Goal: Task Accomplishment & Management: Use online tool/utility

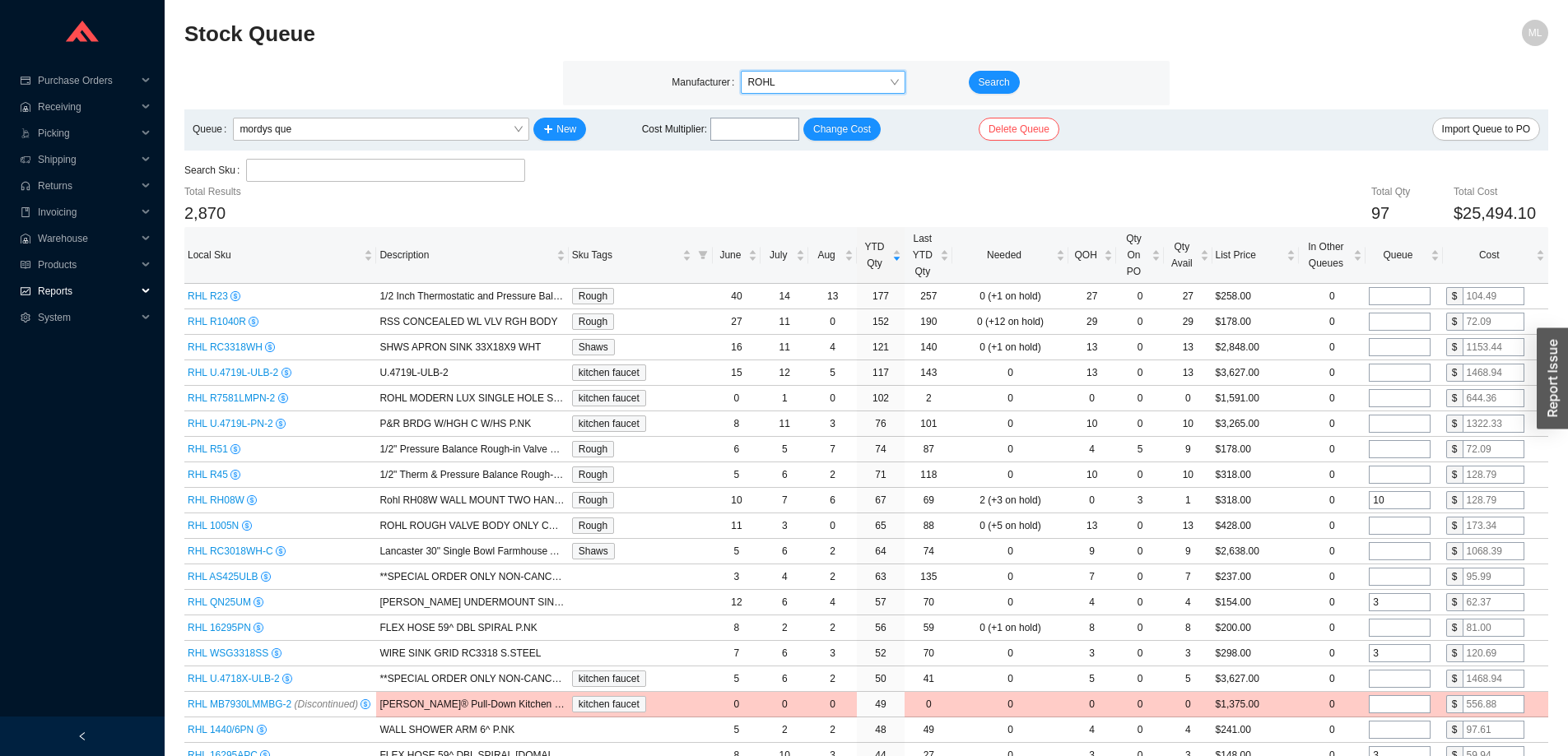
click at [47, 296] on span "Reports" at bounding box center [87, 290] width 99 height 26
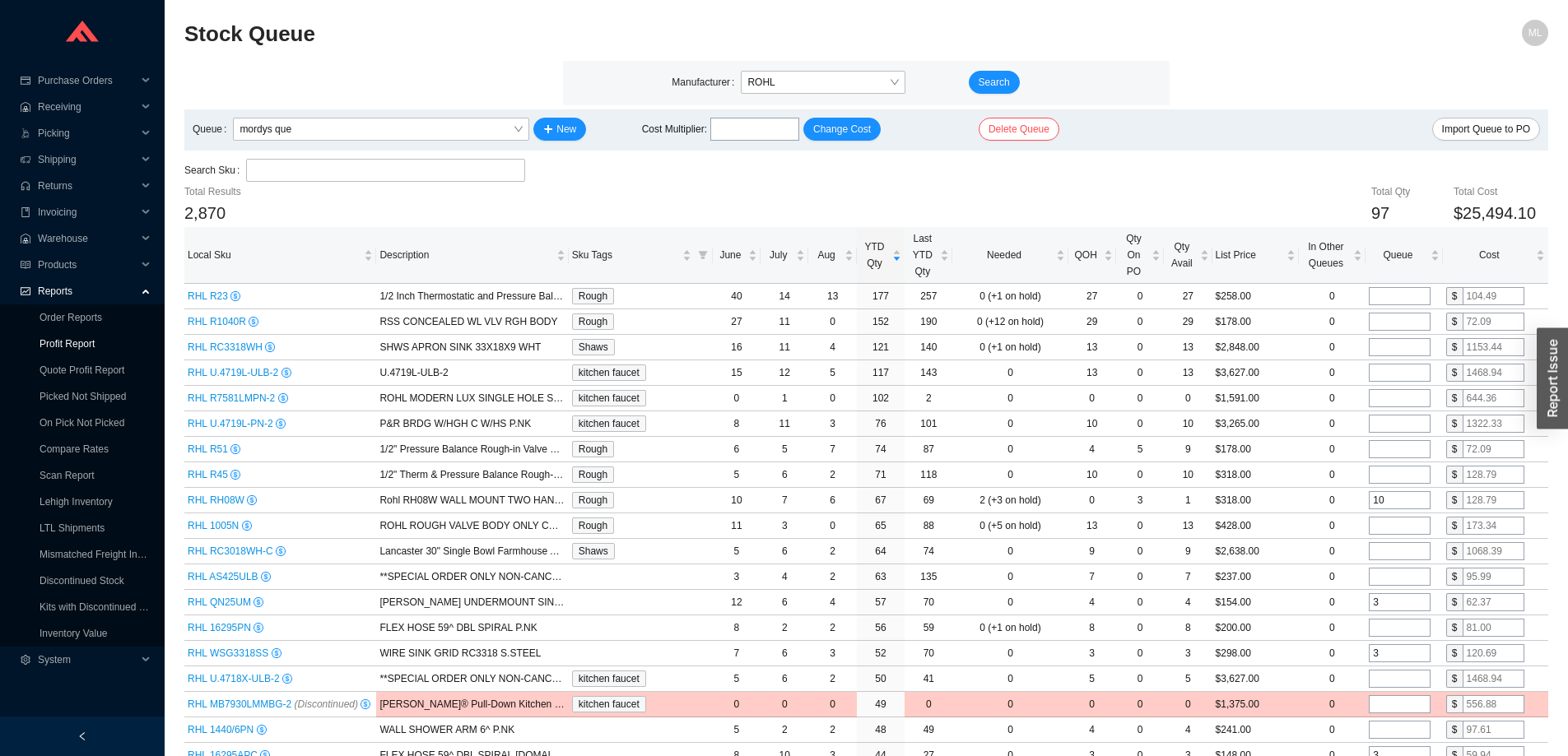
click at [67, 345] on link "Profit Report" at bounding box center [67, 344] width 55 height 12
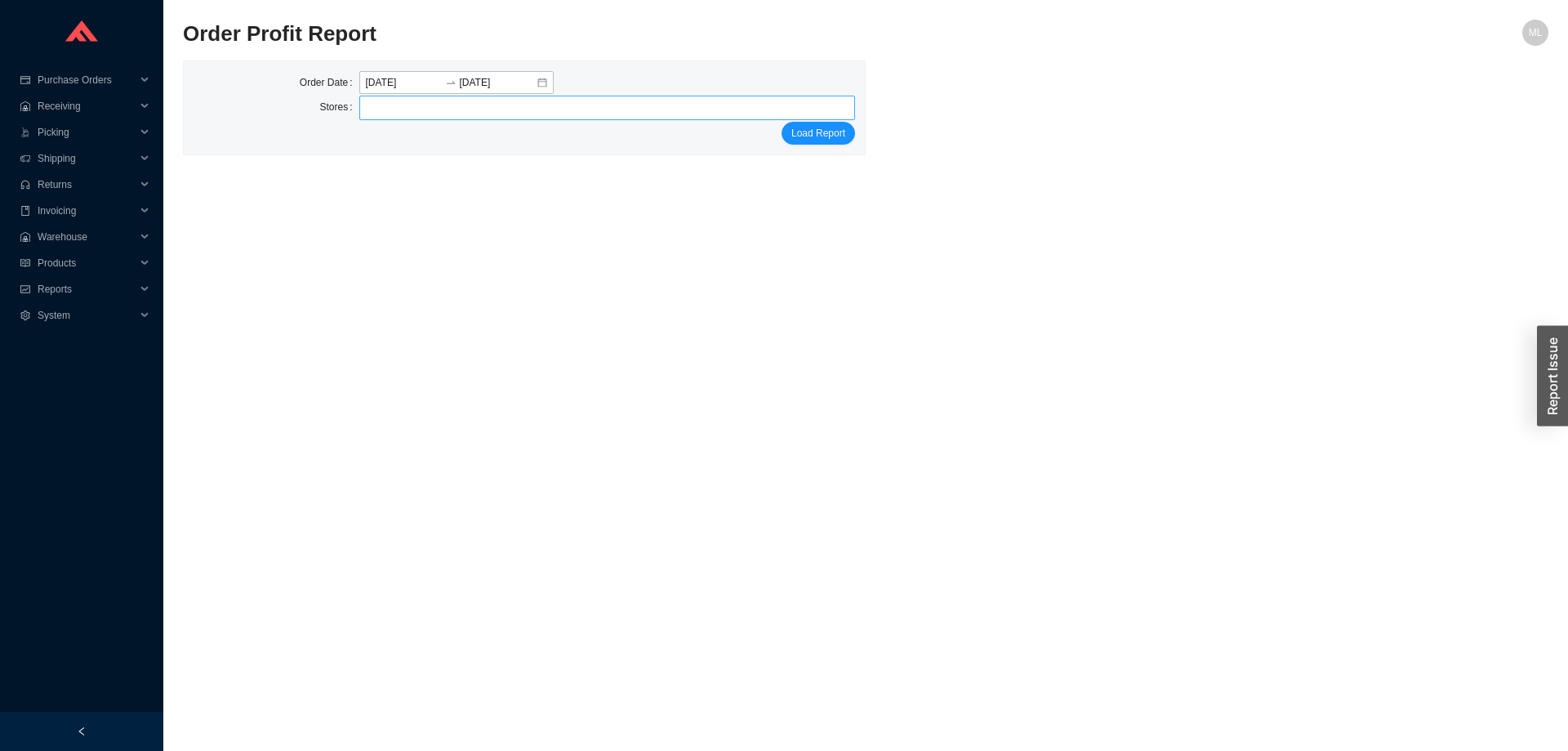
click at [400, 111] on div at bounding box center [600, 108] width 476 height 23
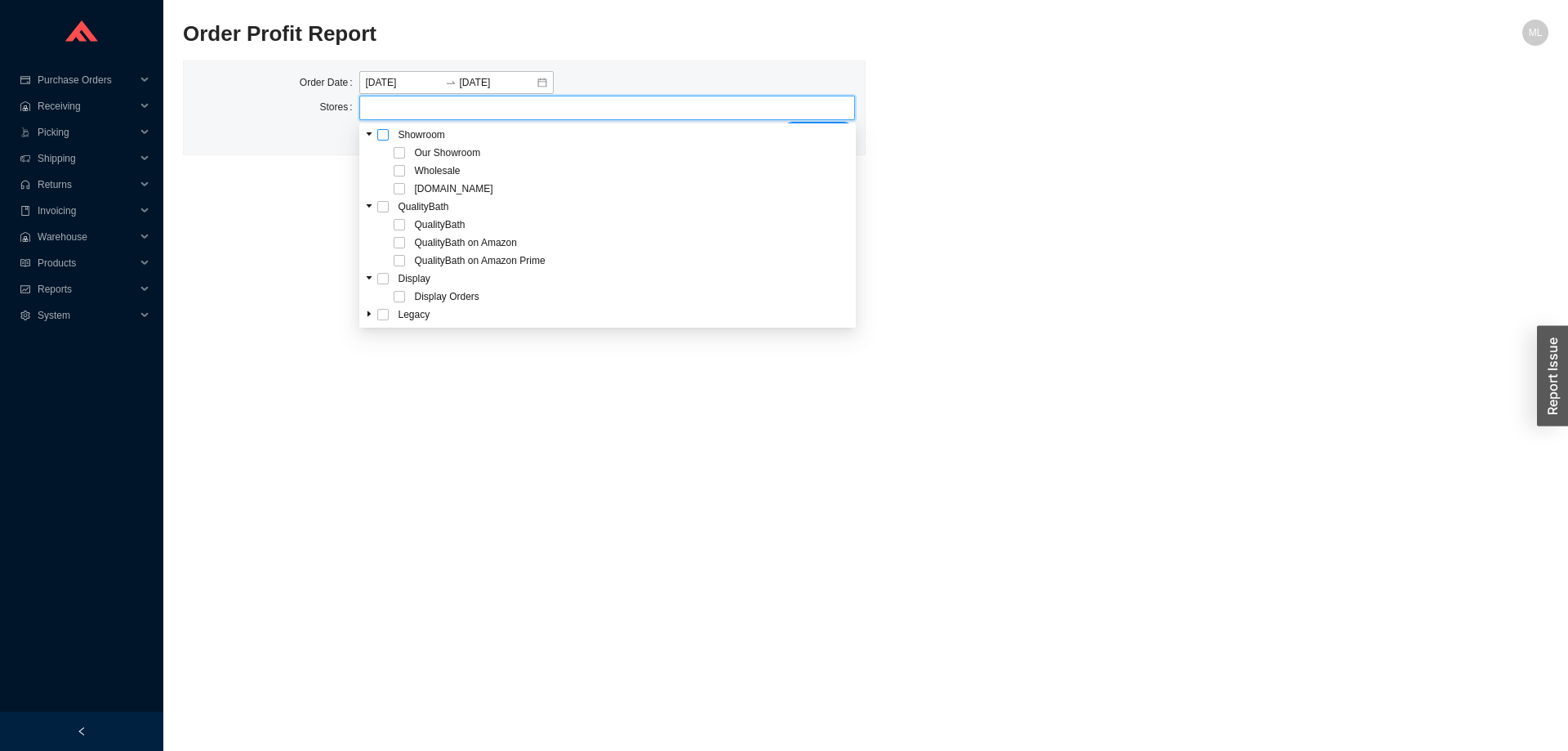
click at [385, 131] on span at bounding box center [384, 135] width 12 height 12
click at [1110, 131] on div "Order Date [DATE] [DATE] Stores Our Showroom Wholesale [DOMAIN_NAME] Load Report" at bounding box center [865, 108] width 1366 height 94
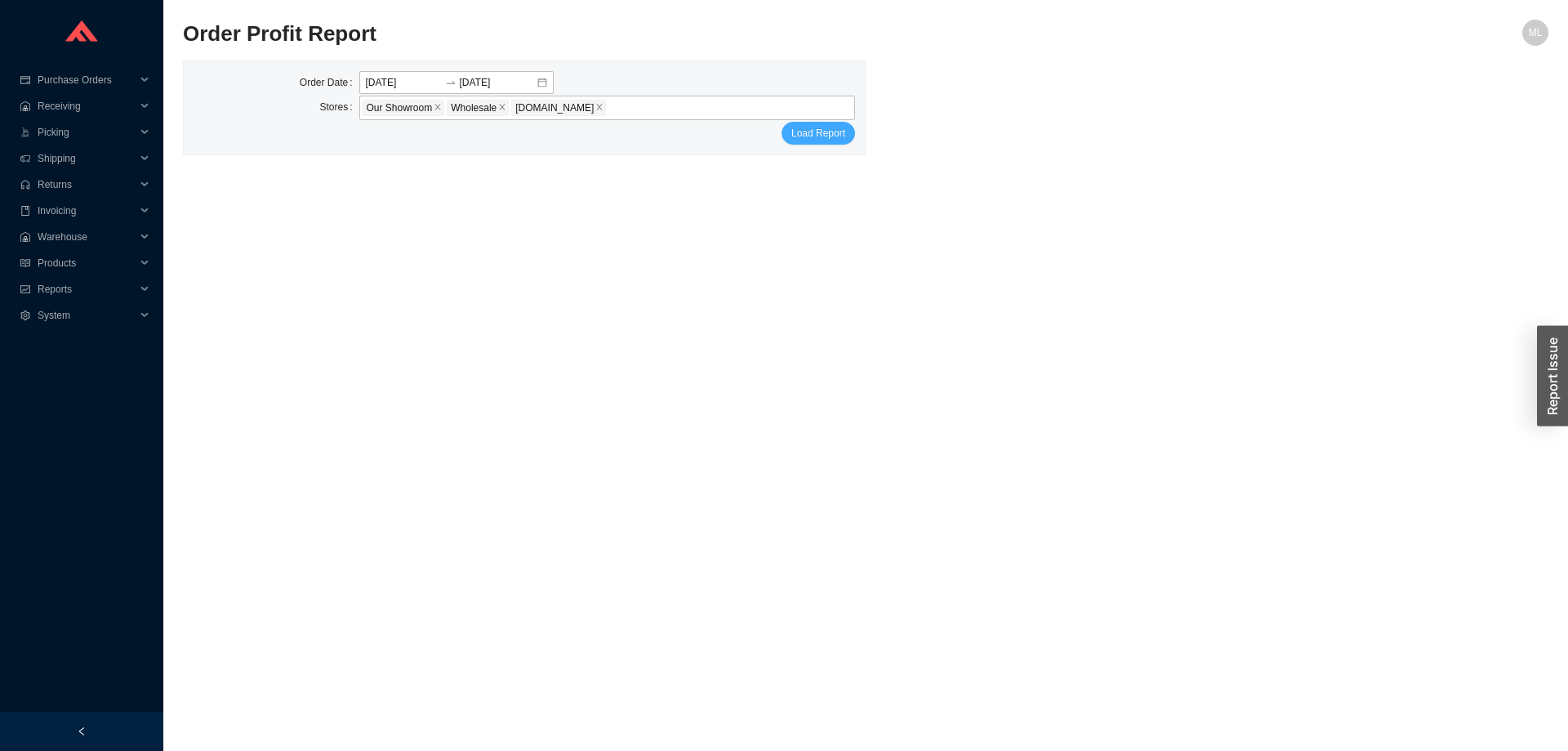
click at [829, 134] on span "Load Report" at bounding box center [818, 133] width 54 height 16
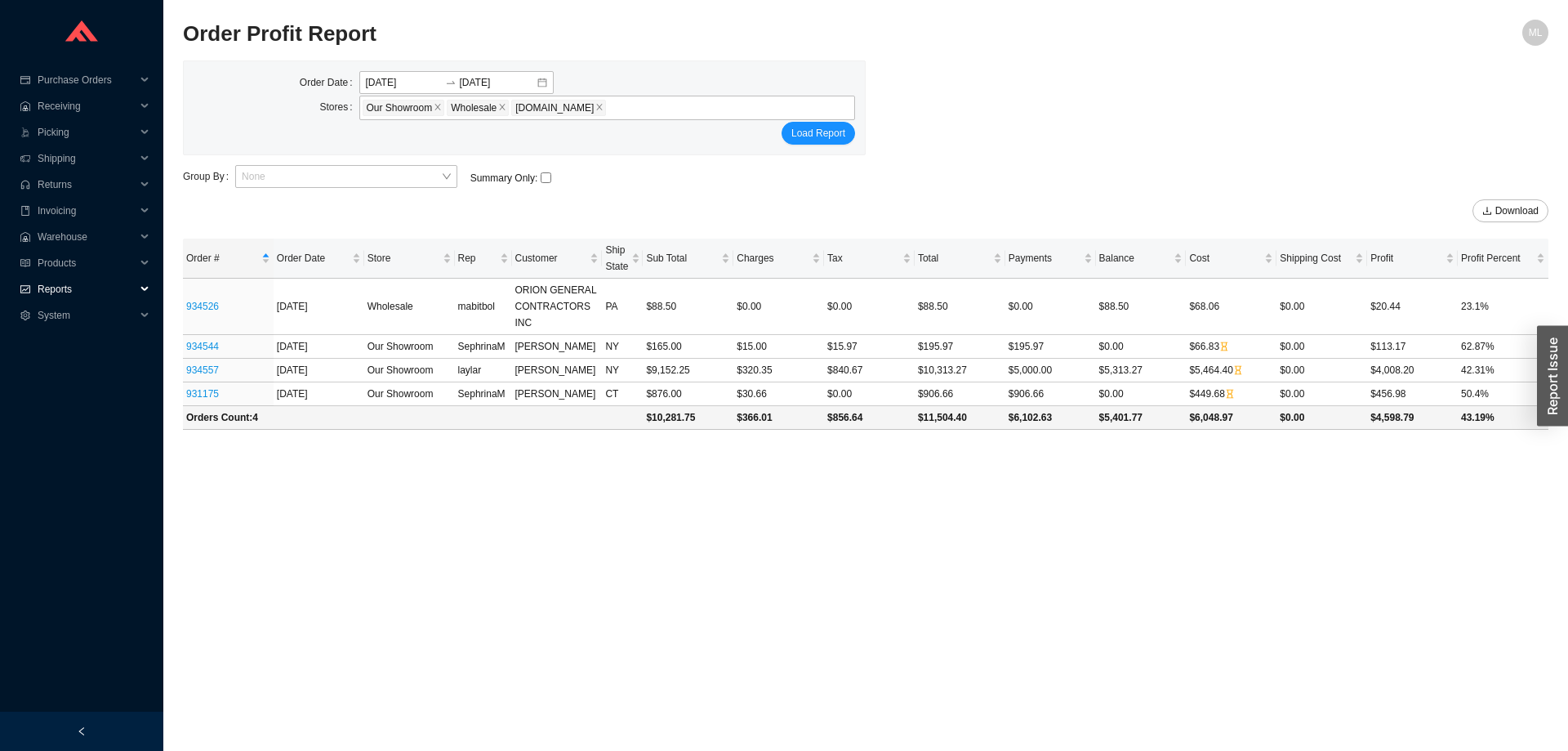
click at [60, 287] on span "Reports" at bounding box center [87, 288] width 98 height 26
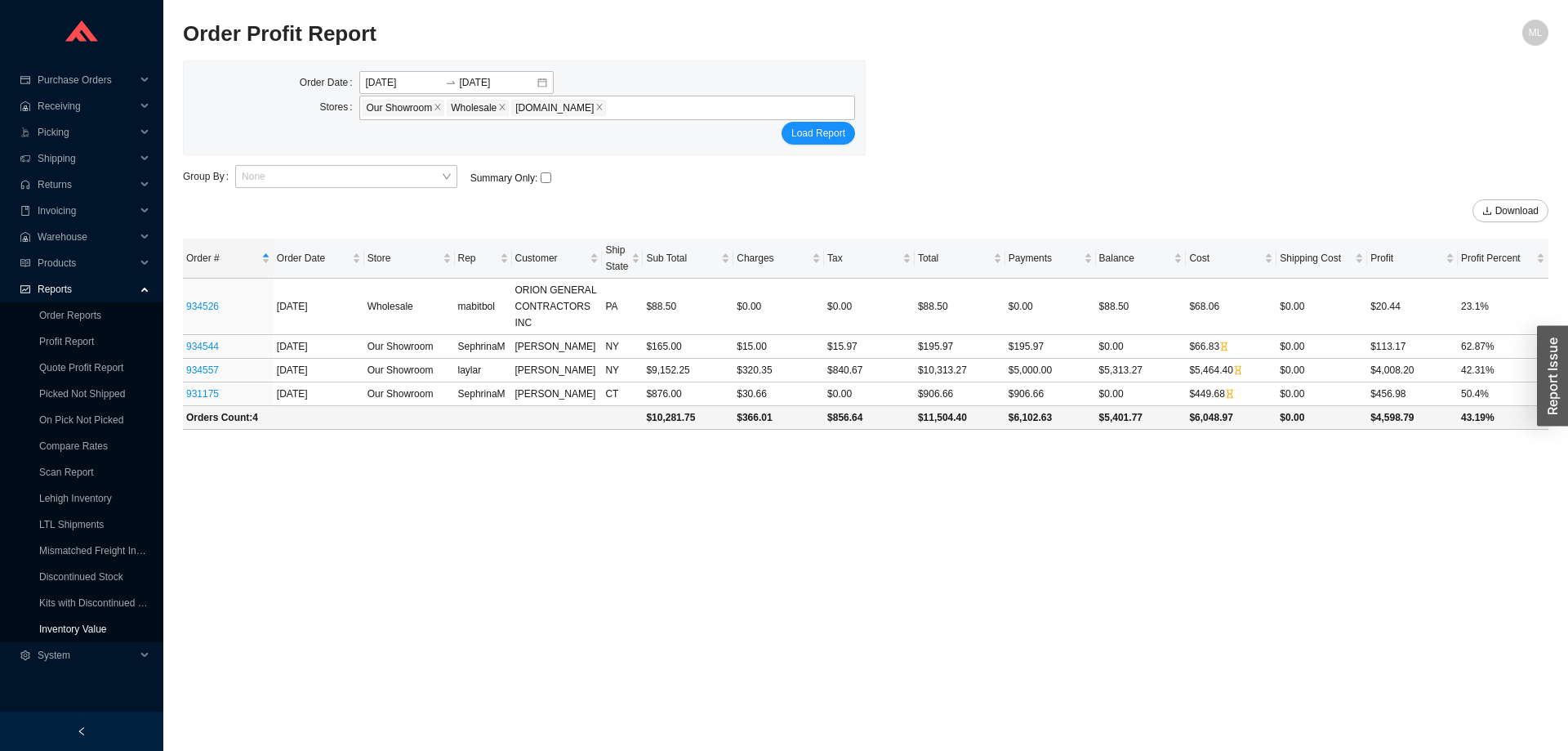
click at [90, 630] on link "Inventory Value" at bounding box center [73, 630] width 67 height 12
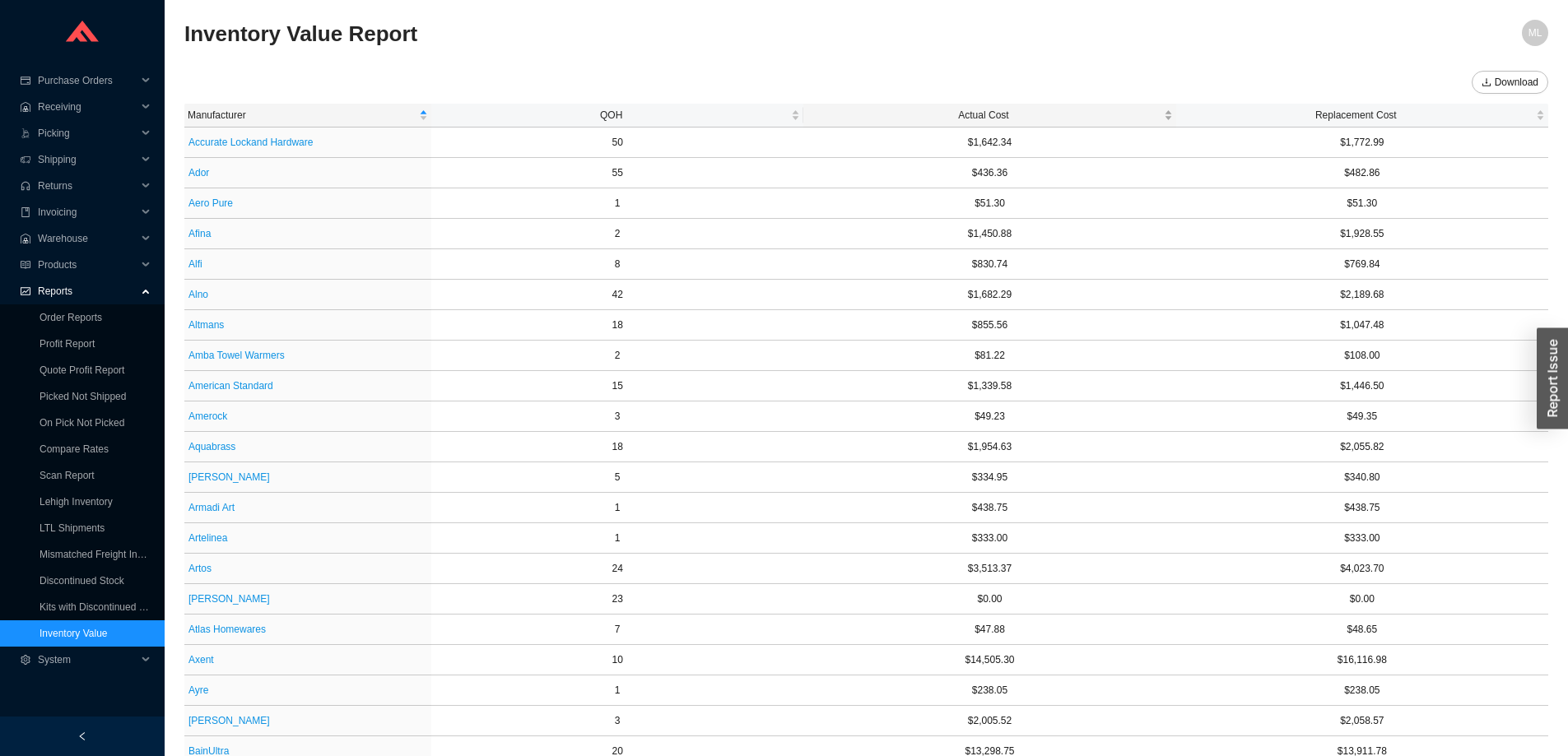
click at [983, 115] on span "Actual Cost" at bounding box center [984, 115] width 353 height 16
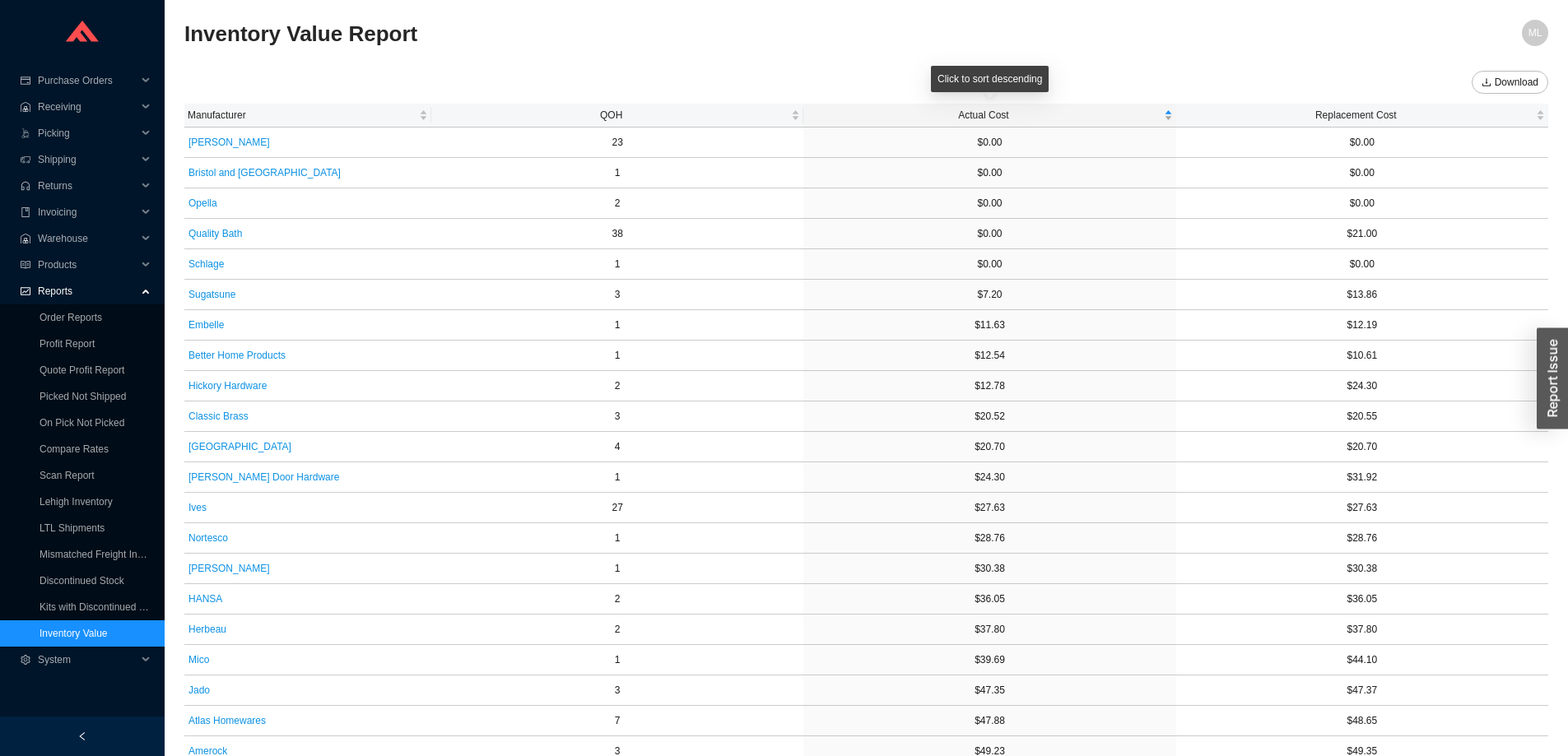
click at [984, 111] on span "Actual Cost" at bounding box center [984, 115] width 353 height 16
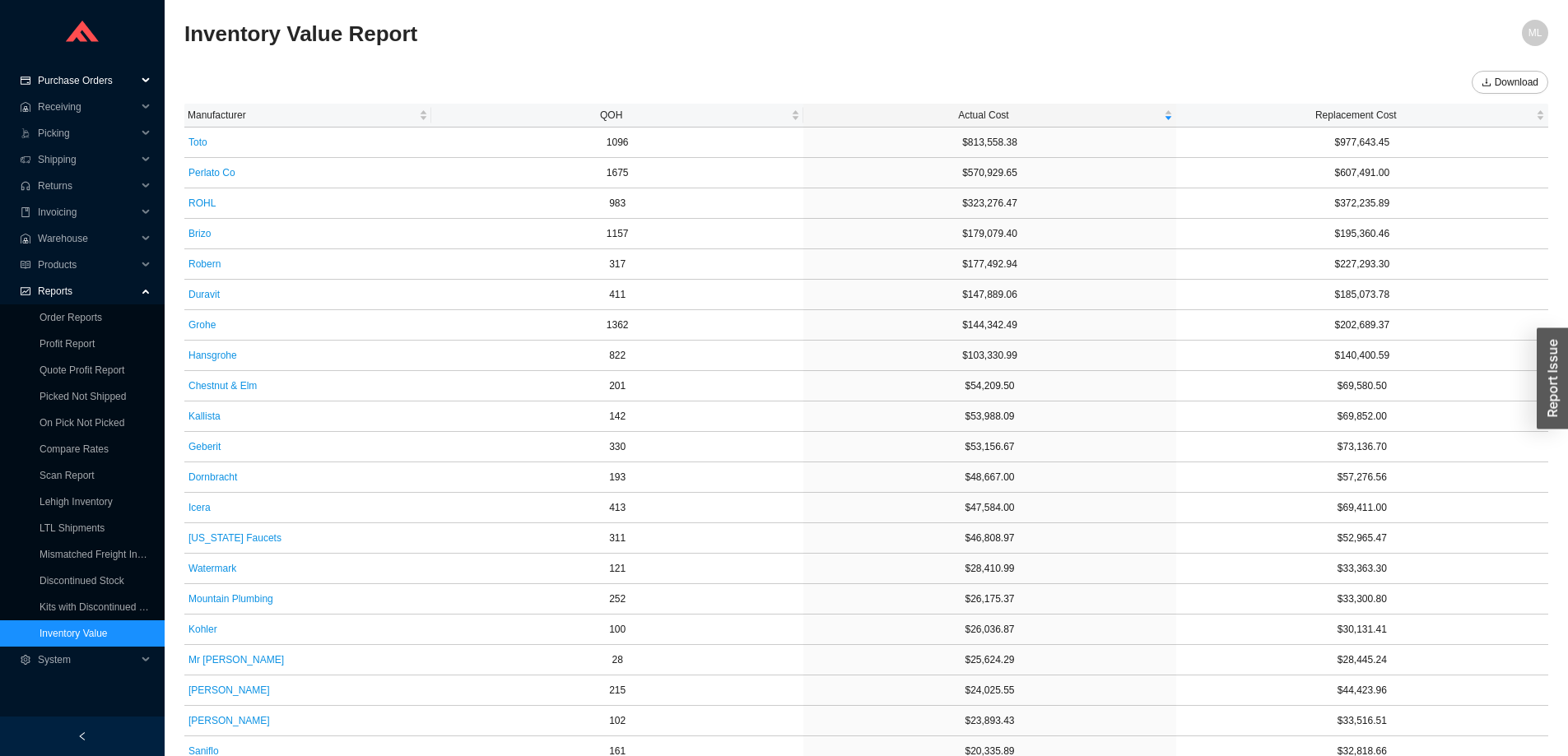
click at [81, 82] on span "Purchase Orders" at bounding box center [87, 81] width 99 height 26
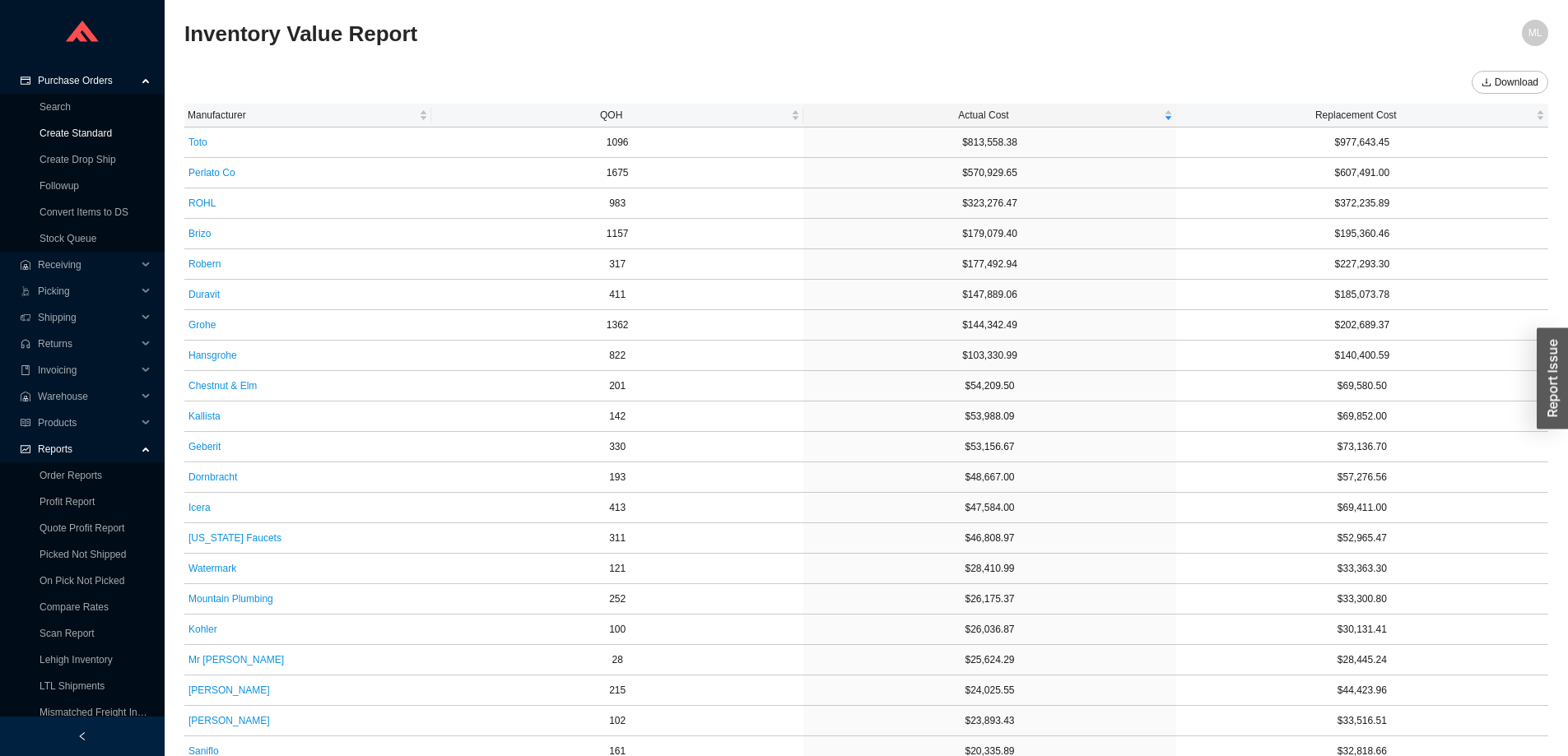
click at [73, 132] on link "Create Standard" at bounding box center [76, 133] width 73 height 12
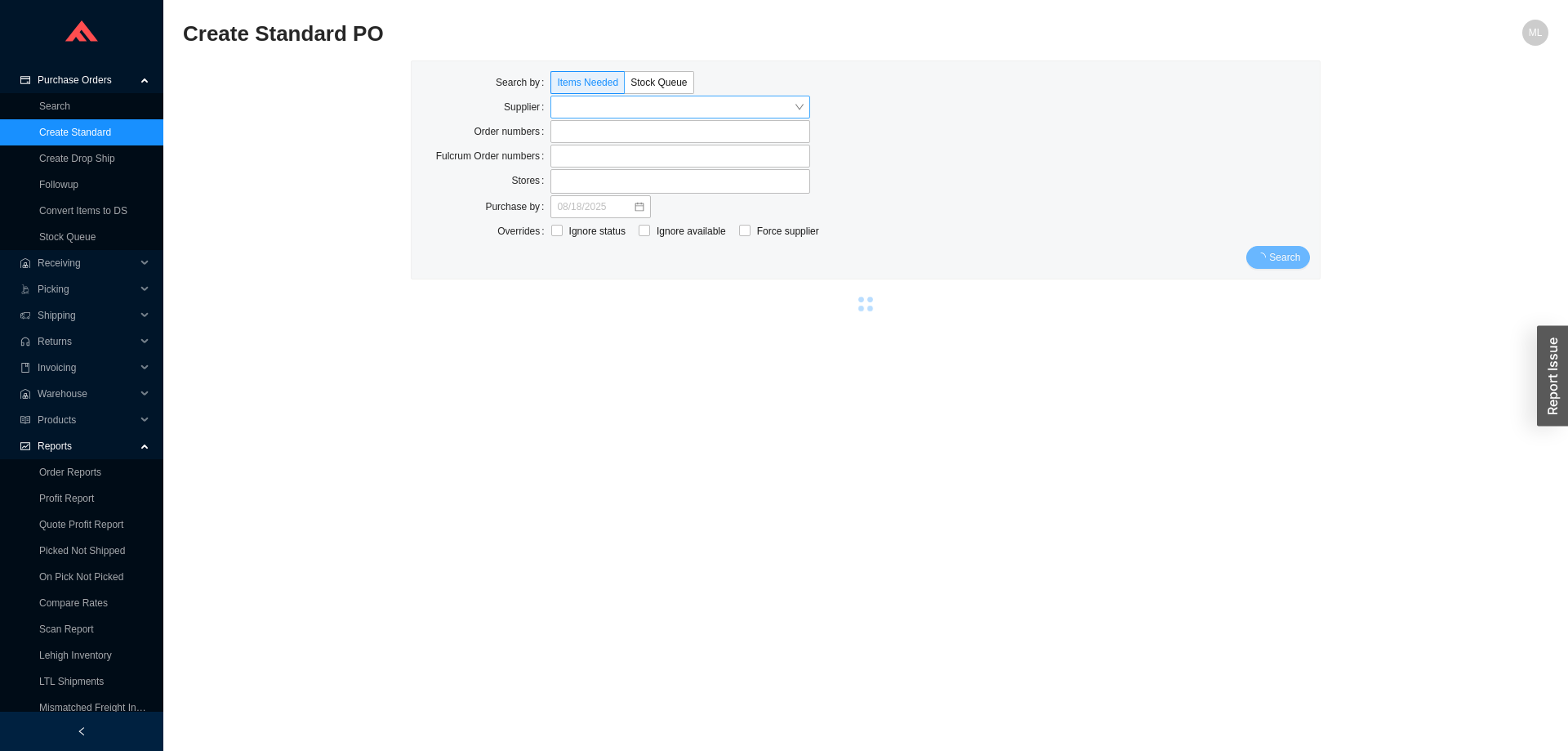
click at [582, 104] on input "search" at bounding box center [676, 107] width 237 height 21
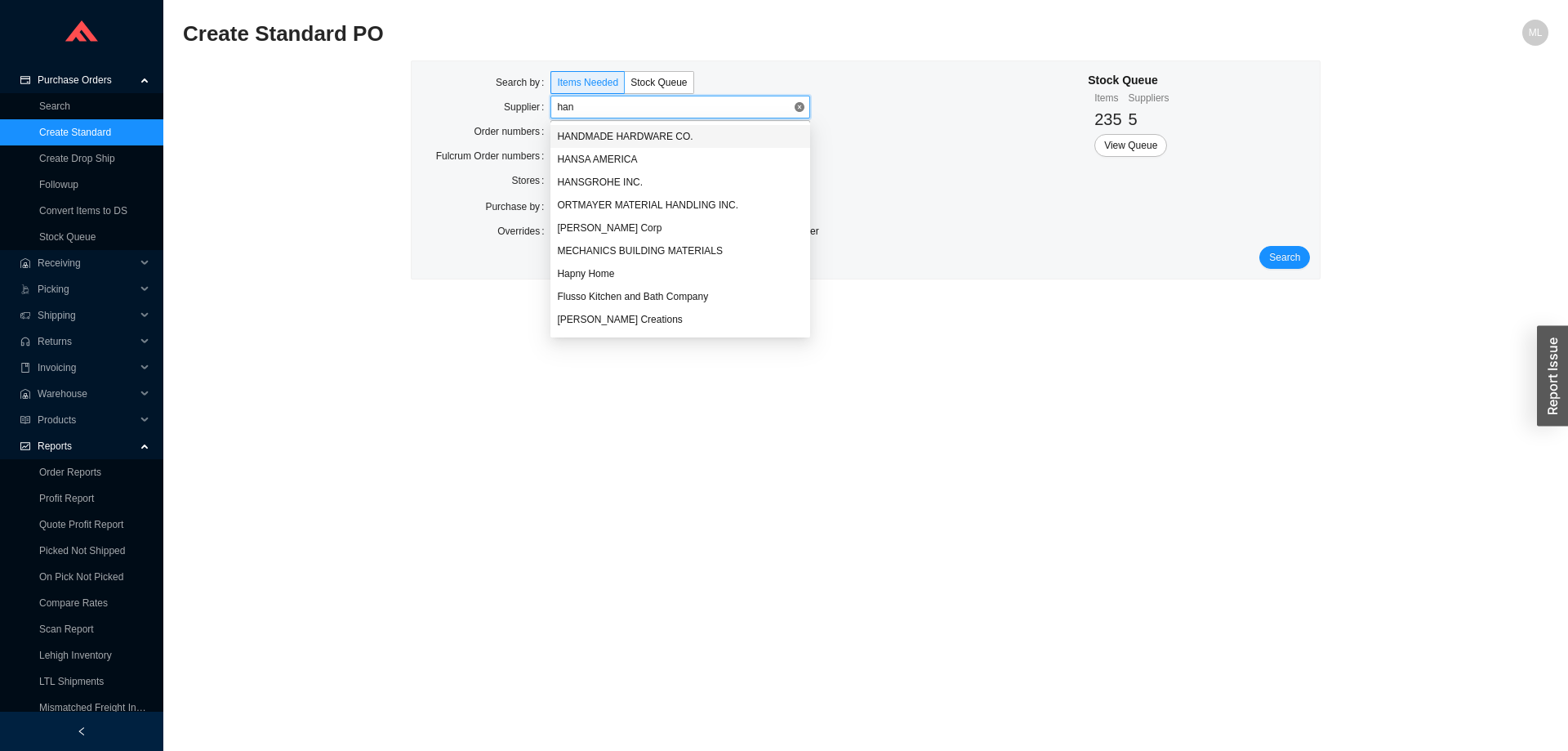
type input "hans"
click at [594, 149] on div "HANSGROHE INC." at bounding box center [680, 159] width 260 height 23
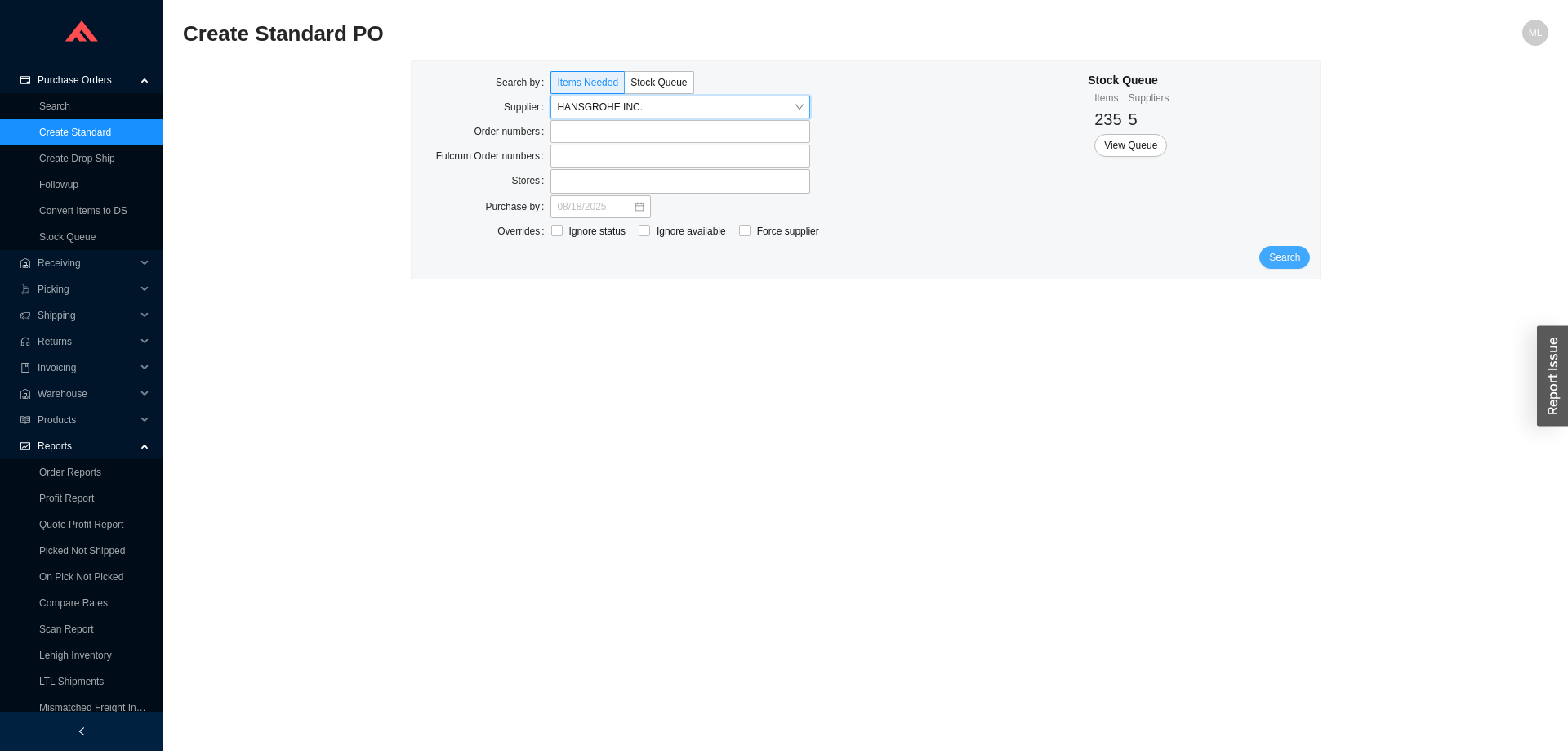
click at [1288, 255] on span "Search" at bounding box center [1285, 257] width 31 height 16
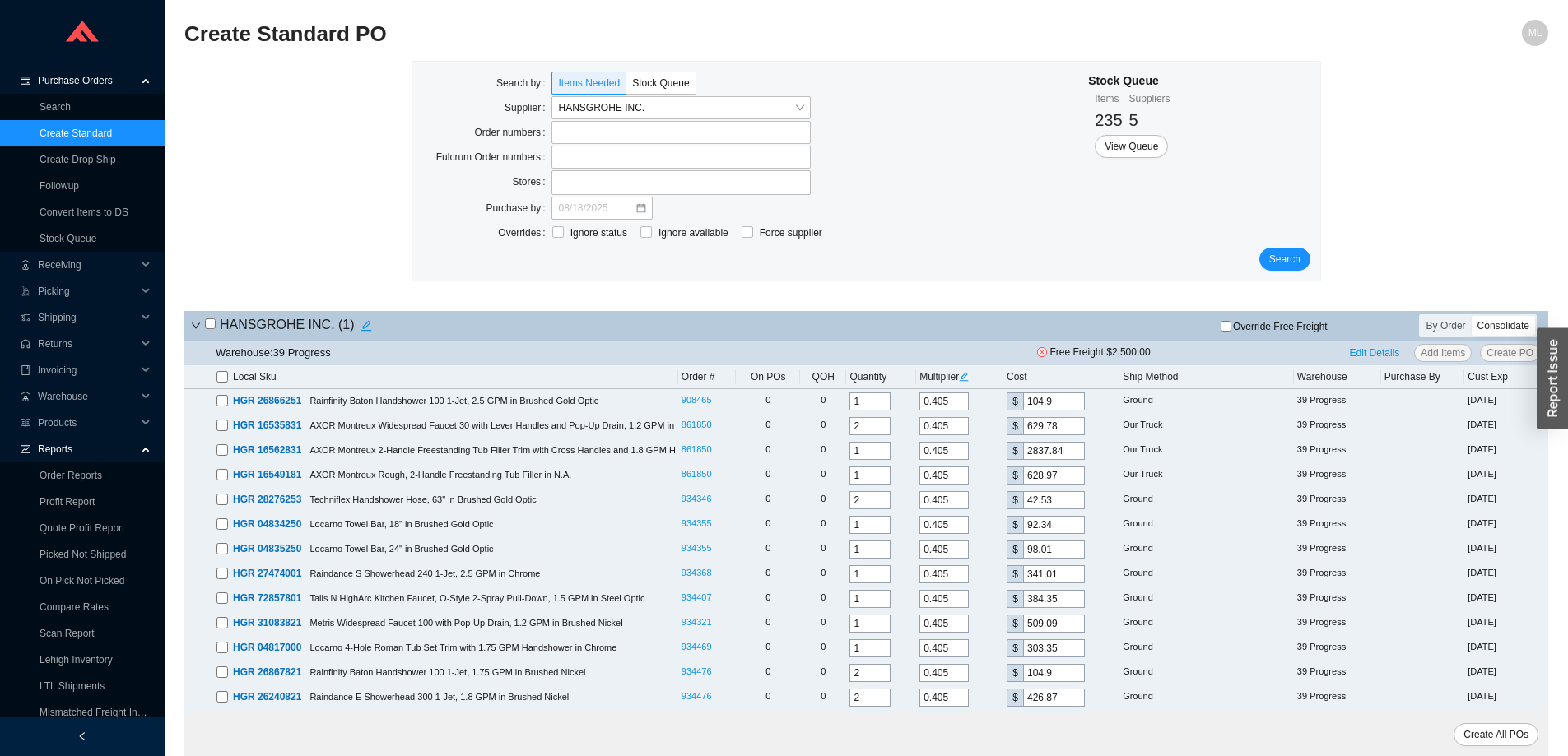
click at [213, 324] on input "checkbox" at bounding box center [210, 323] width 11 height 11
checkbox input "true"
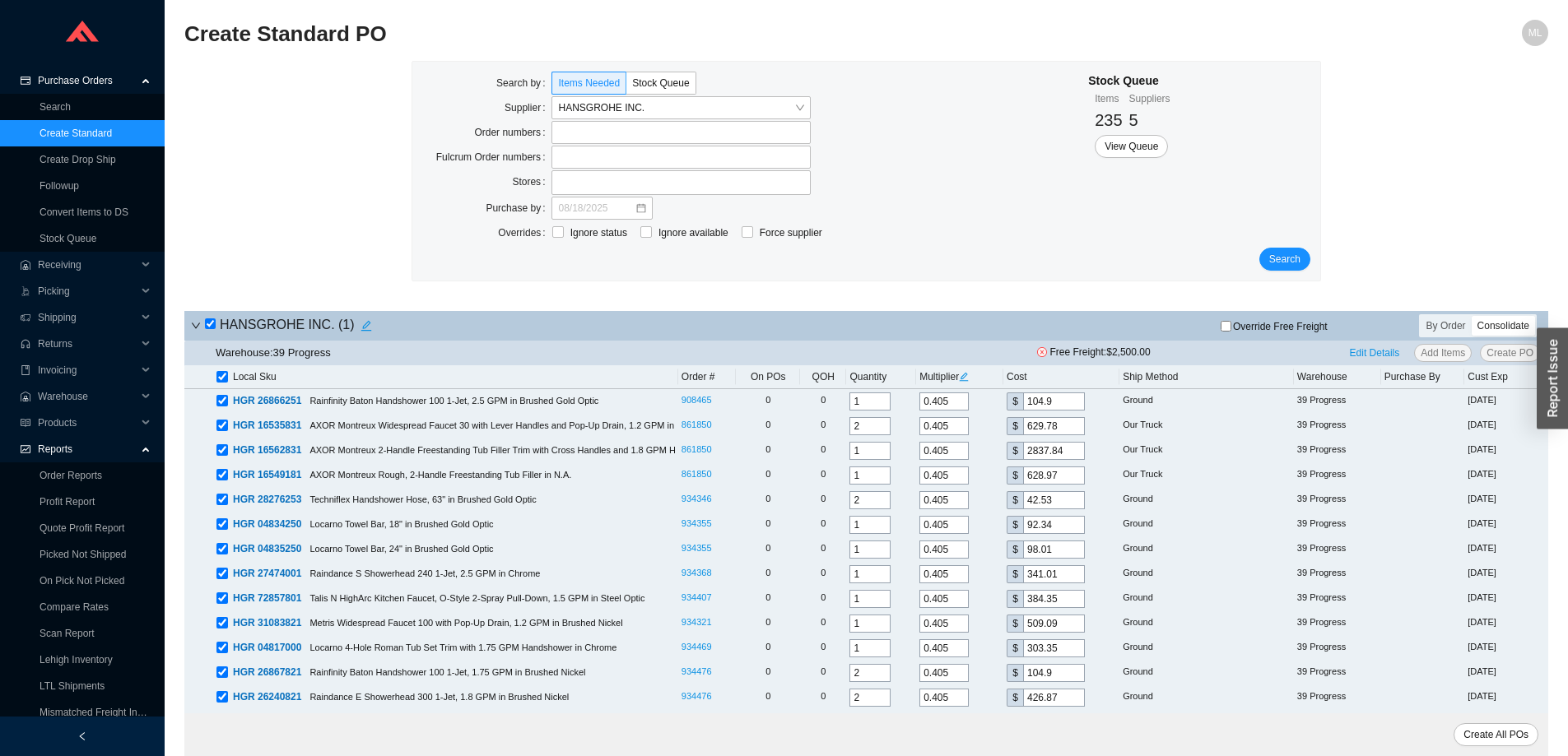
checkbox input "true"
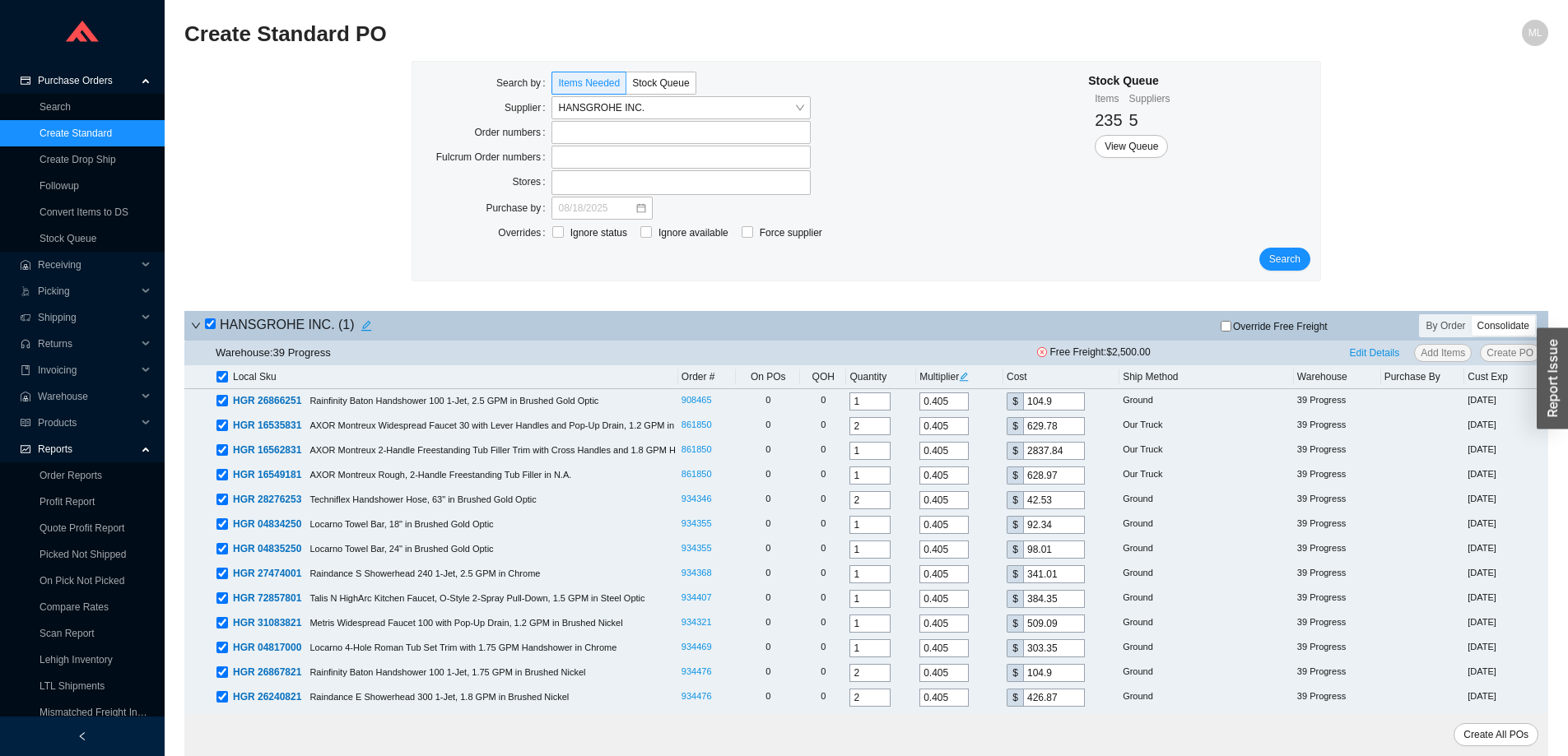
checkbox input "true"
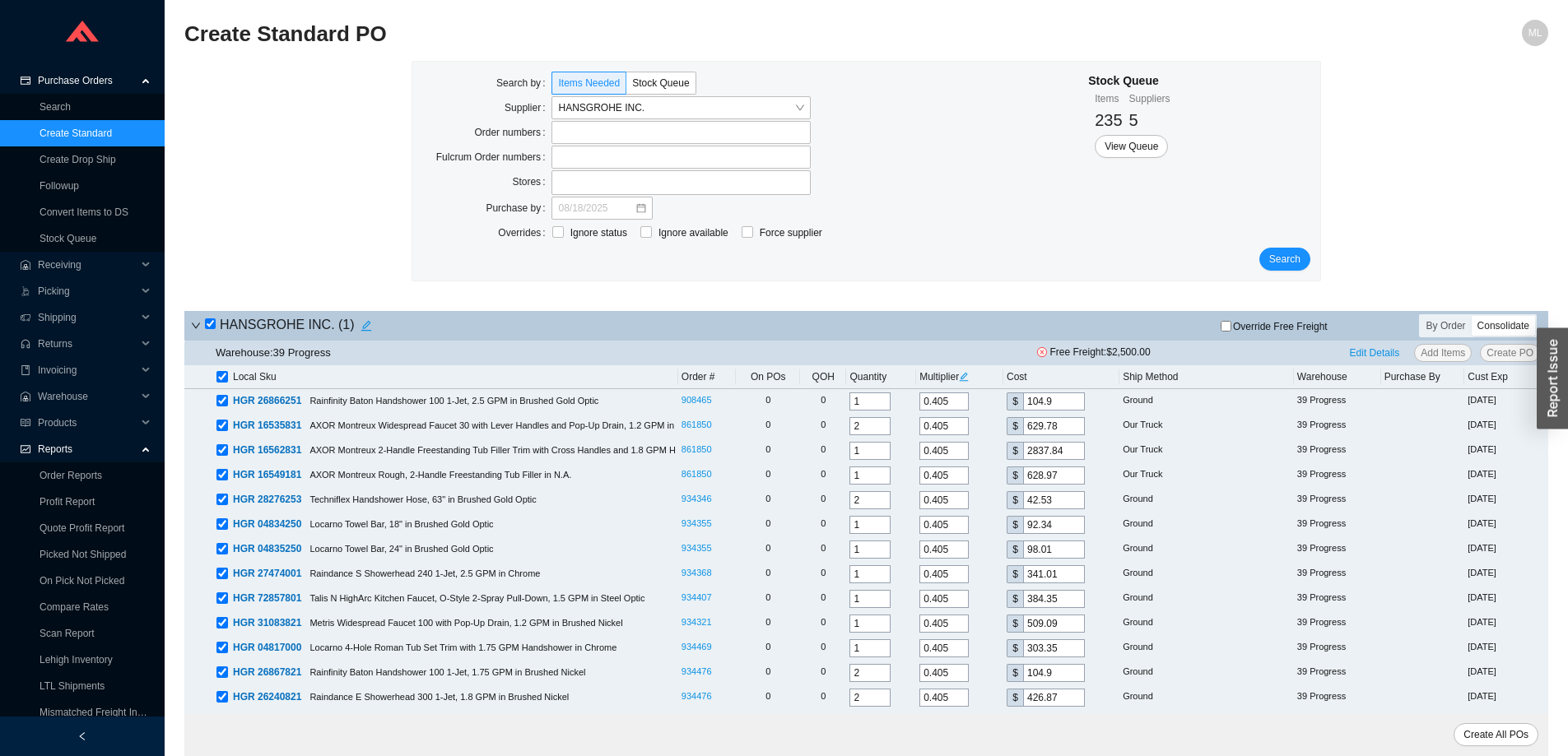
checkbox input "true"
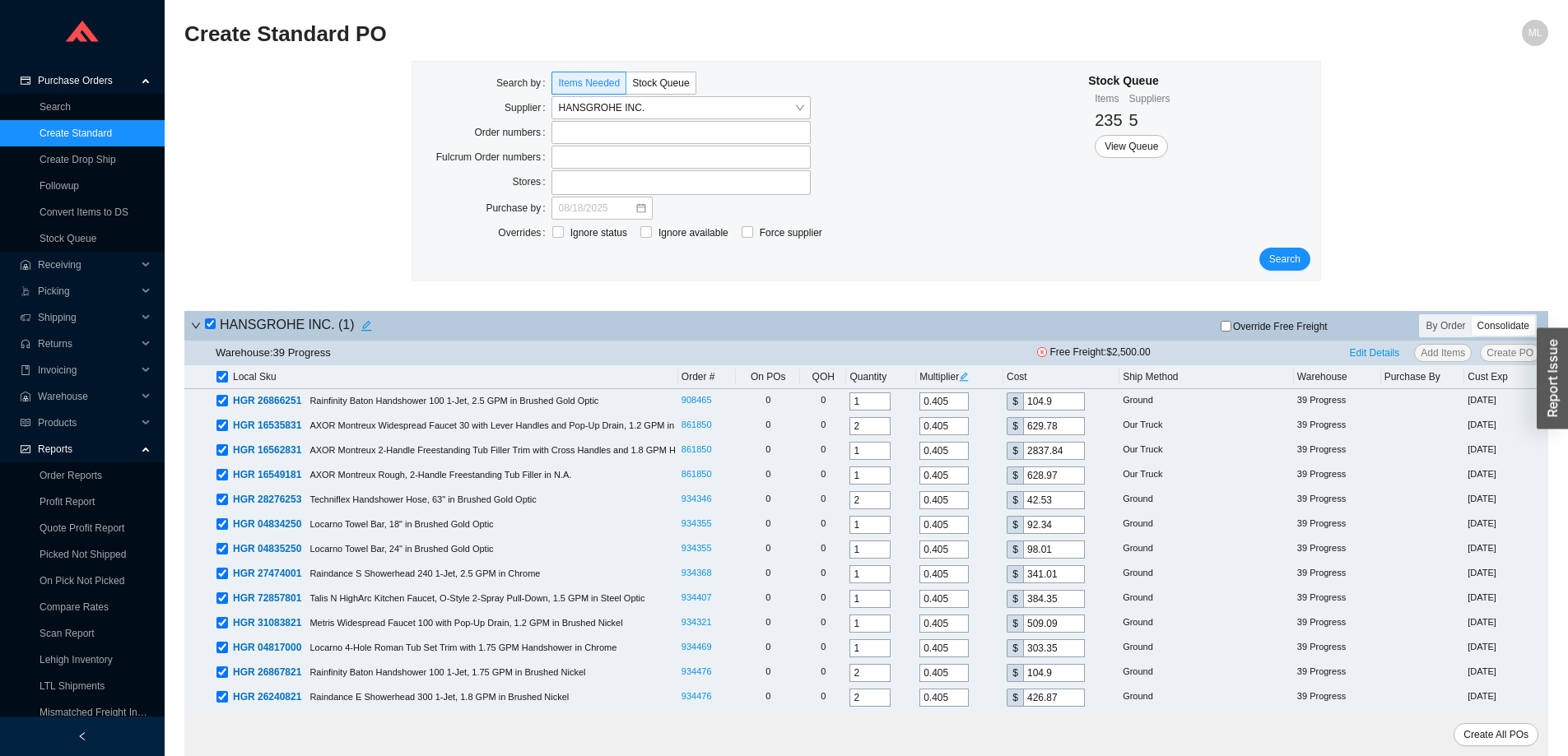
checkbox input "true"
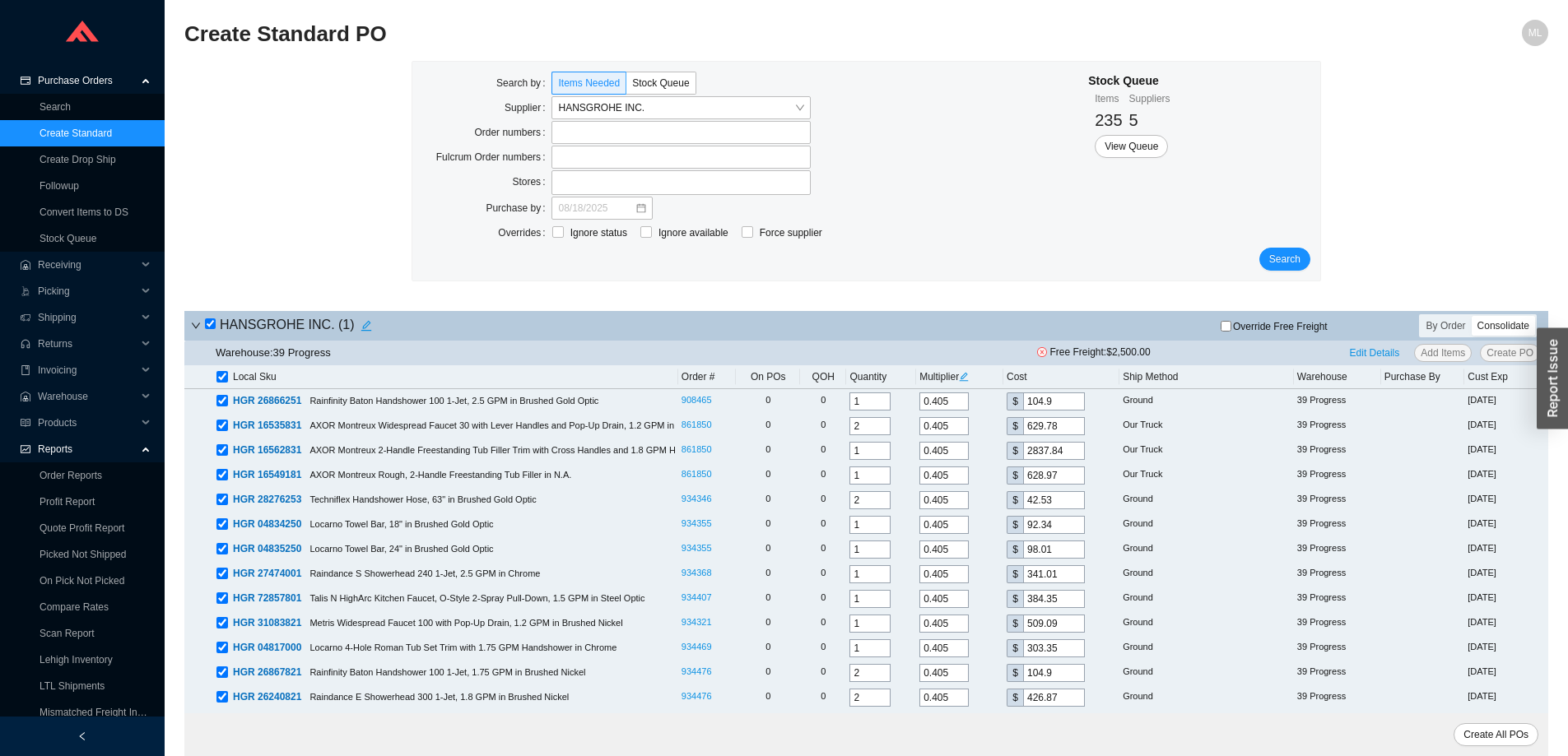
checkbox input "true"
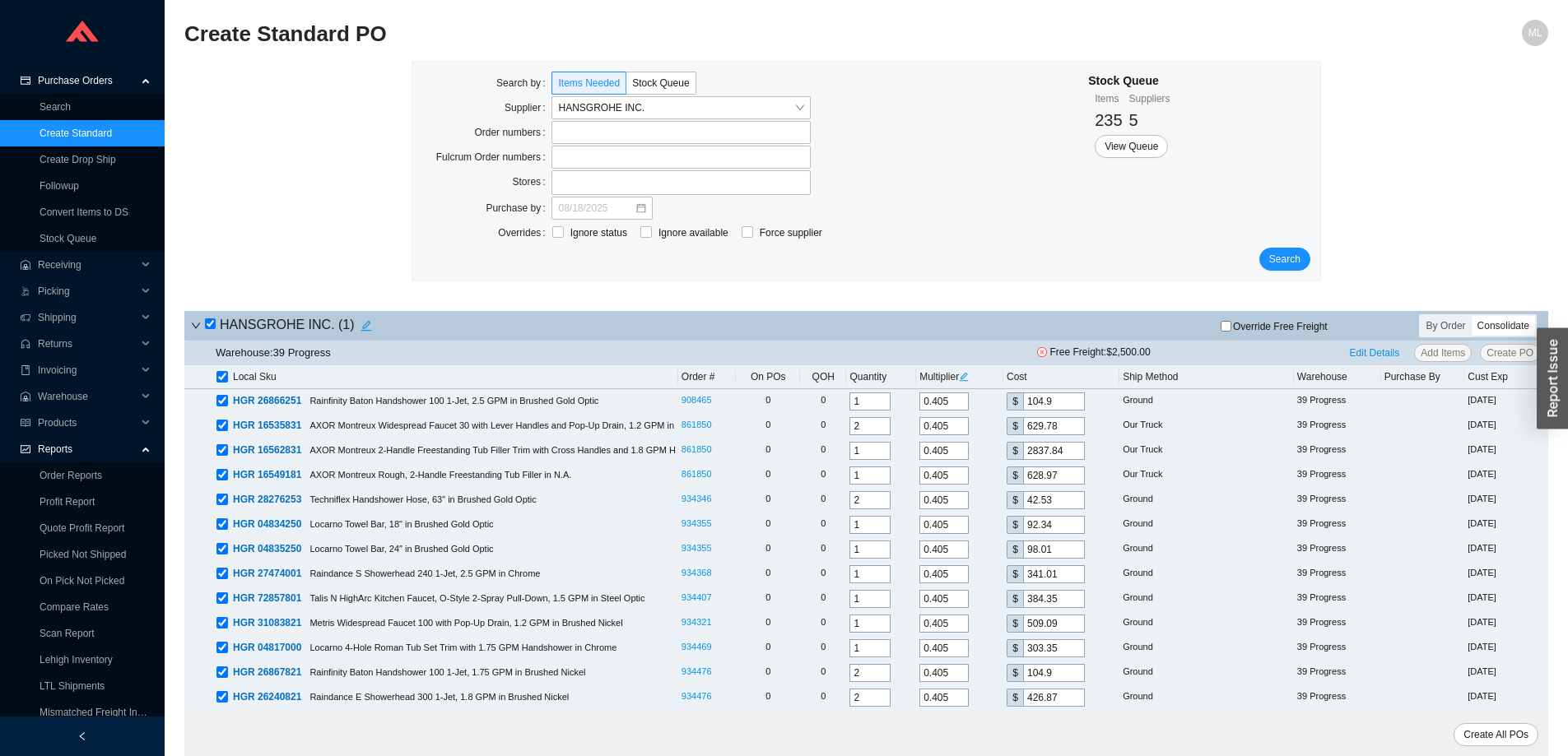
checkbox input "true"
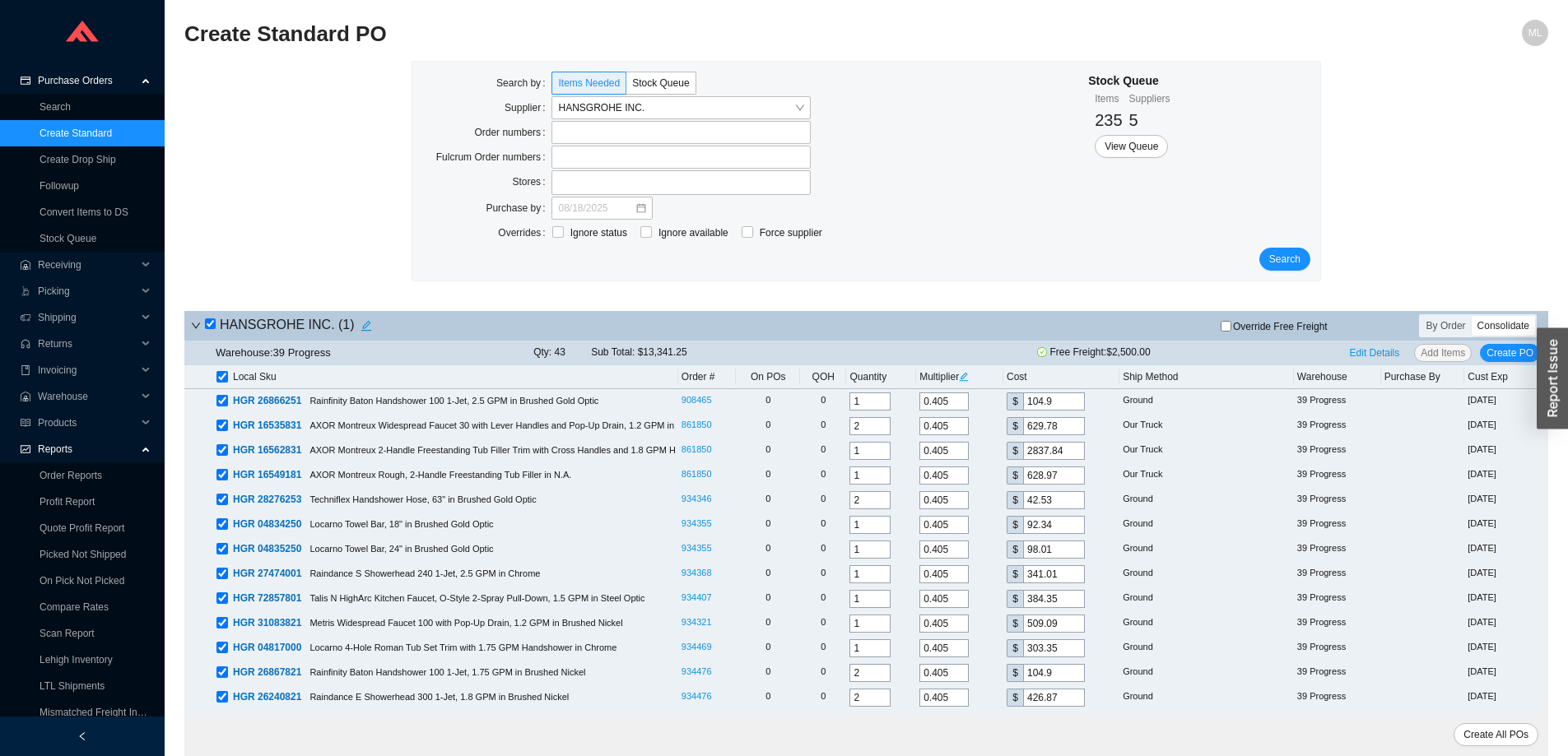
click at [213, 324] on input "checkbox" at bounding box center [210, 323] width 11 height 11
checkbox input "false"
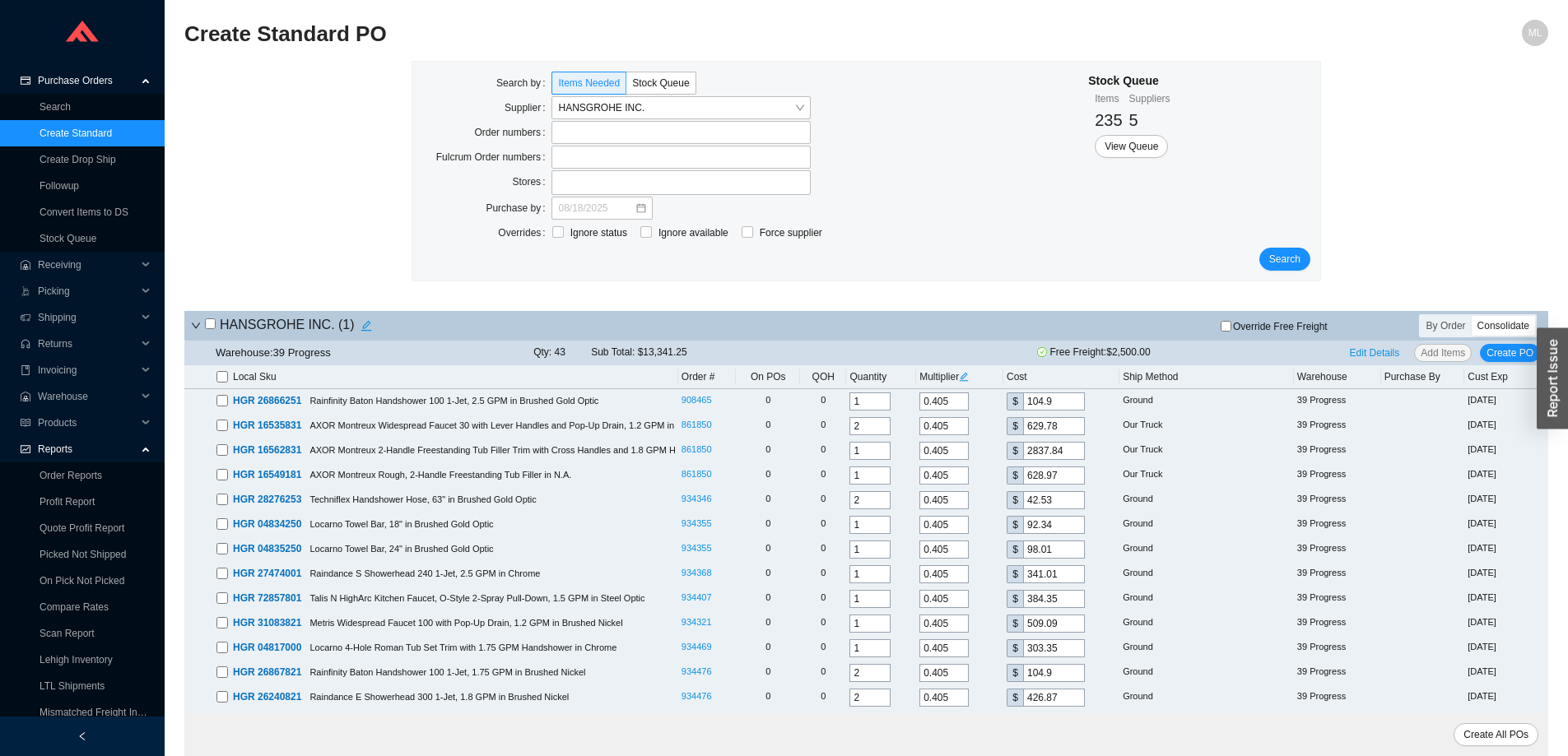
checkbox input "false"
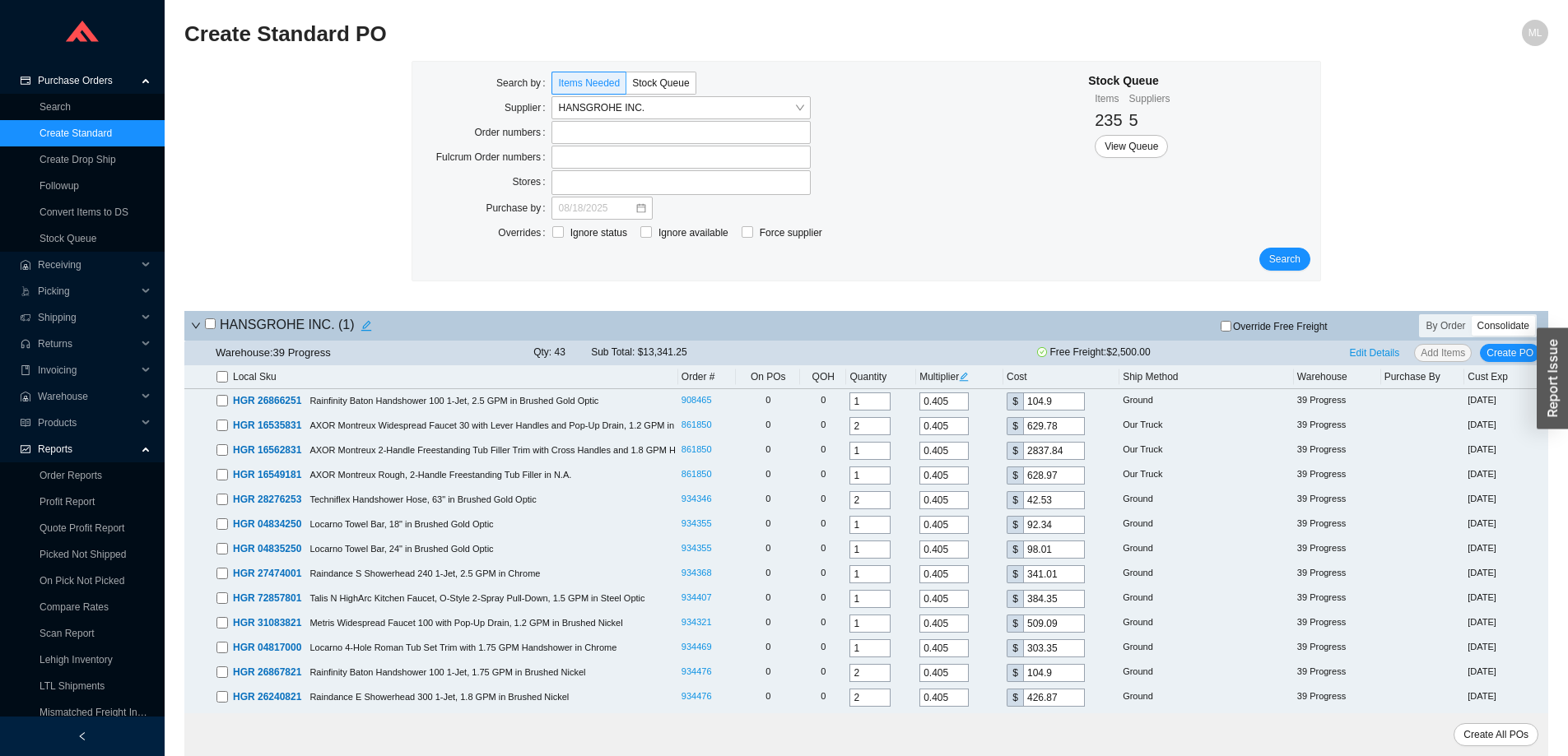
checkbox input "false"
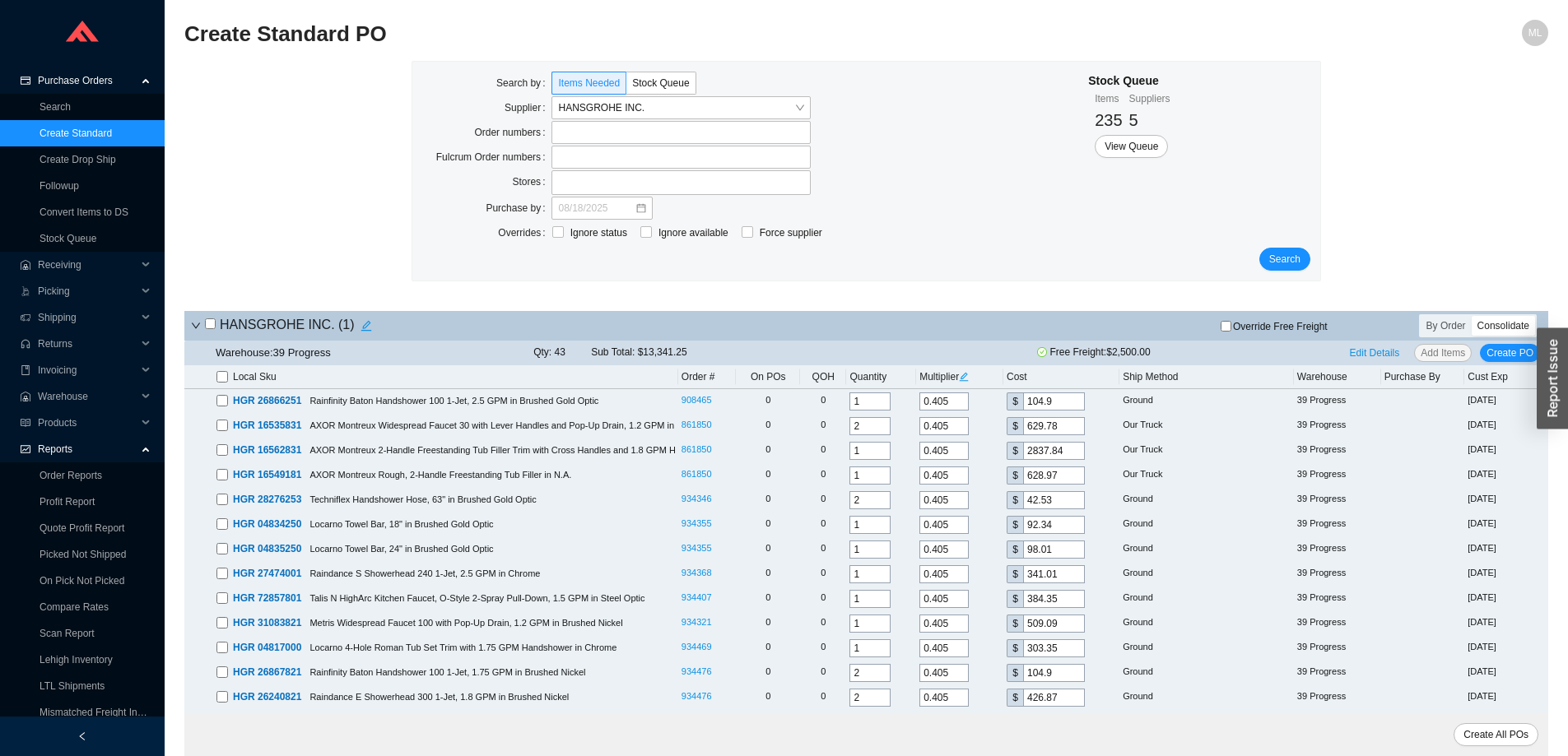
checkbox input "false"
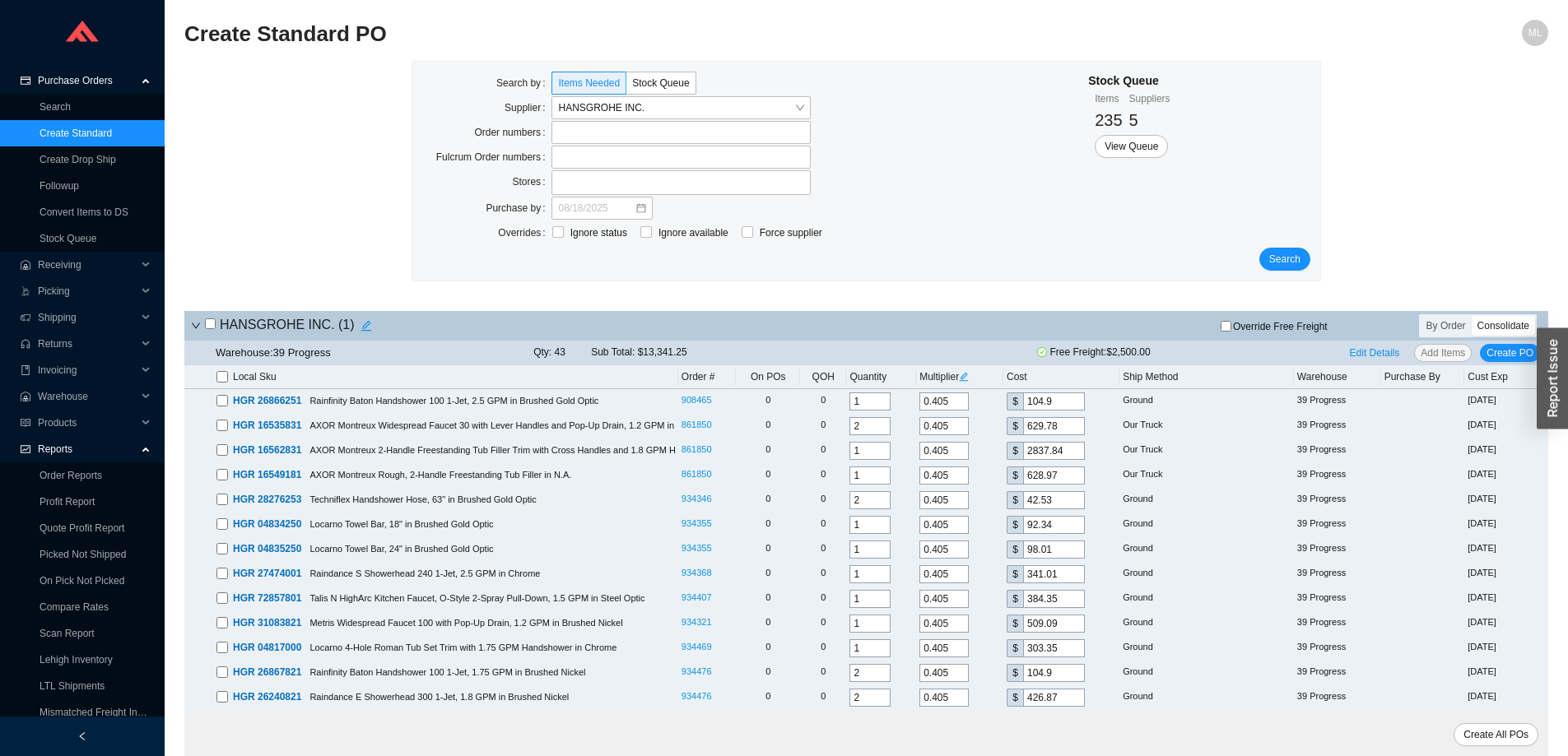
checkbox input "false"
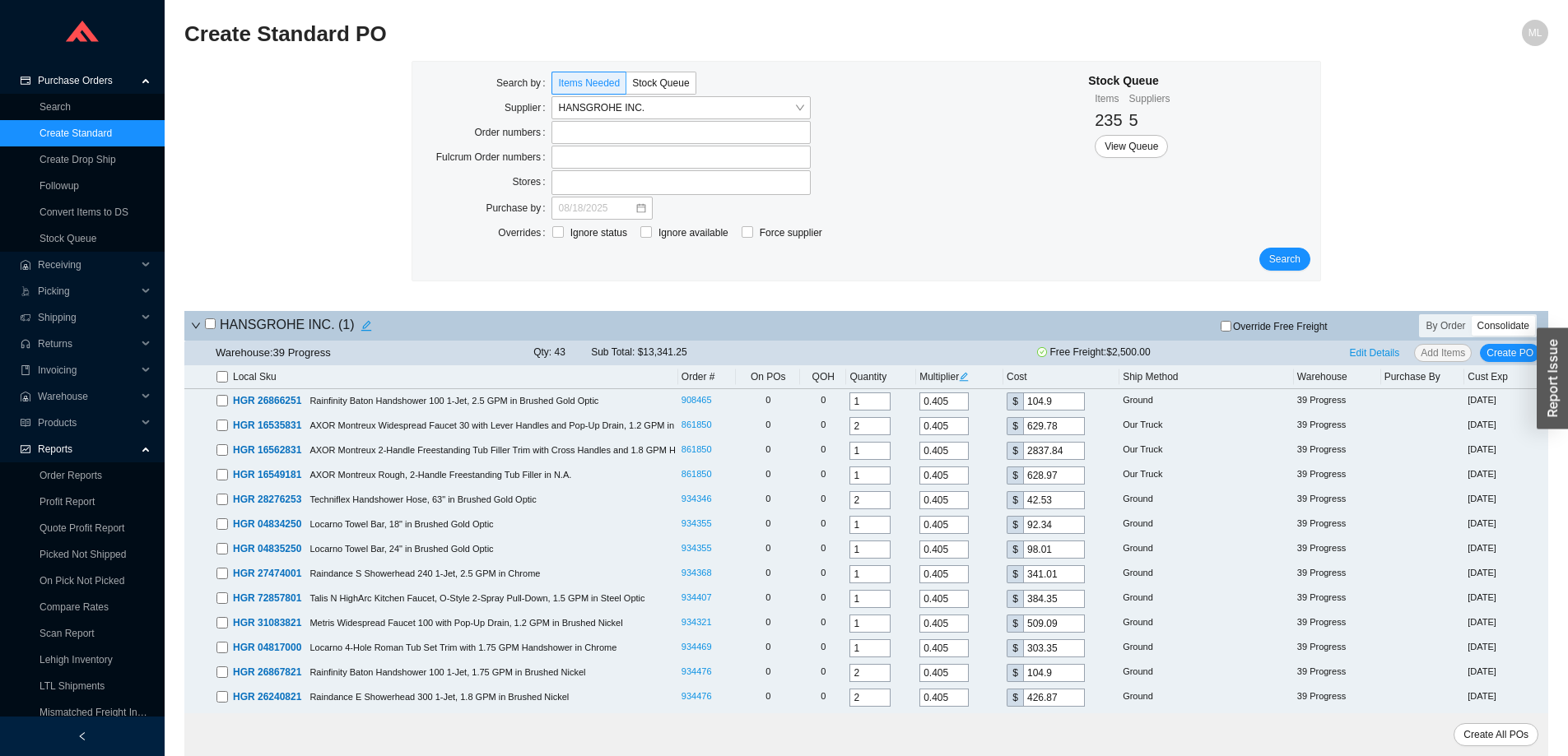
checkbox input "false"
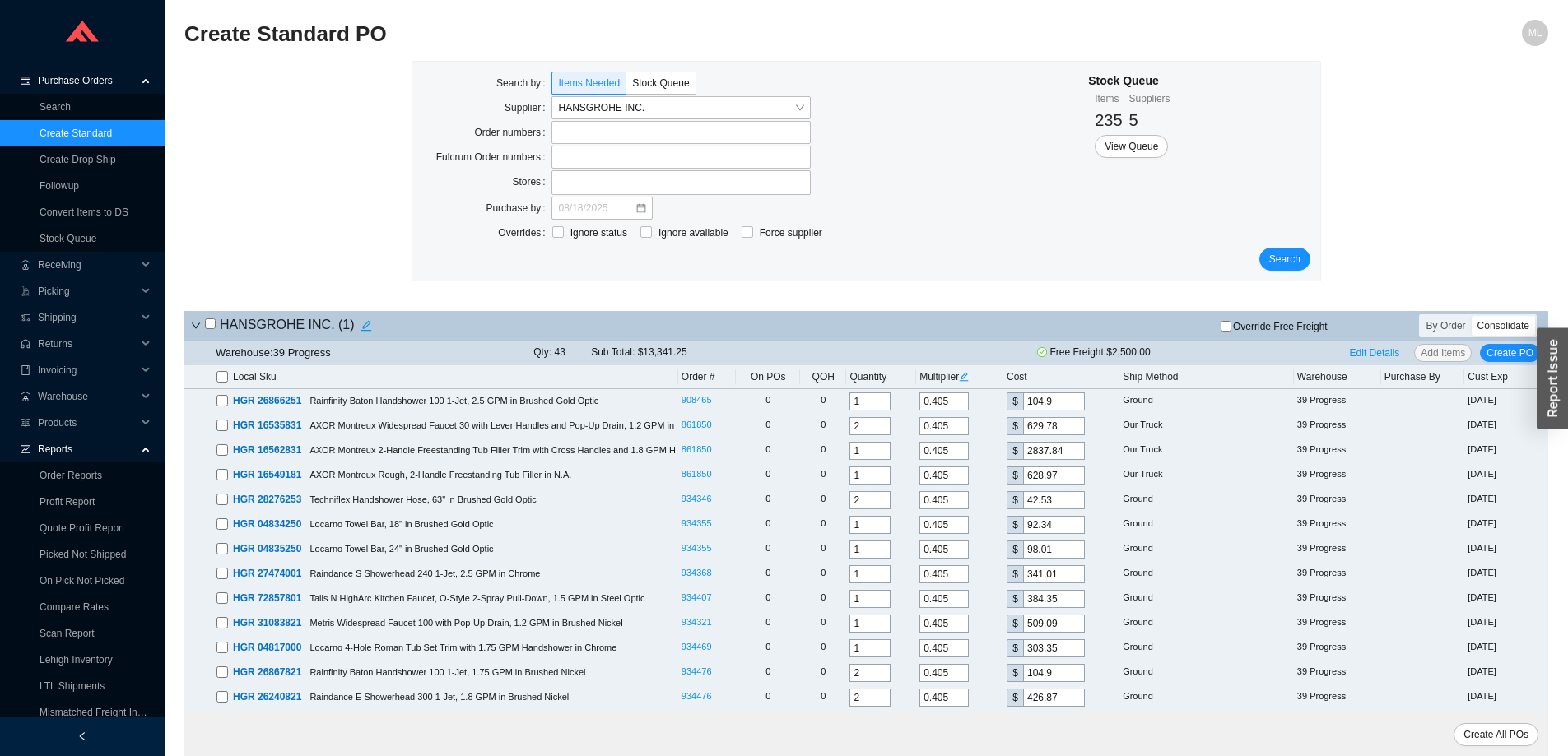
checkbox input "false"
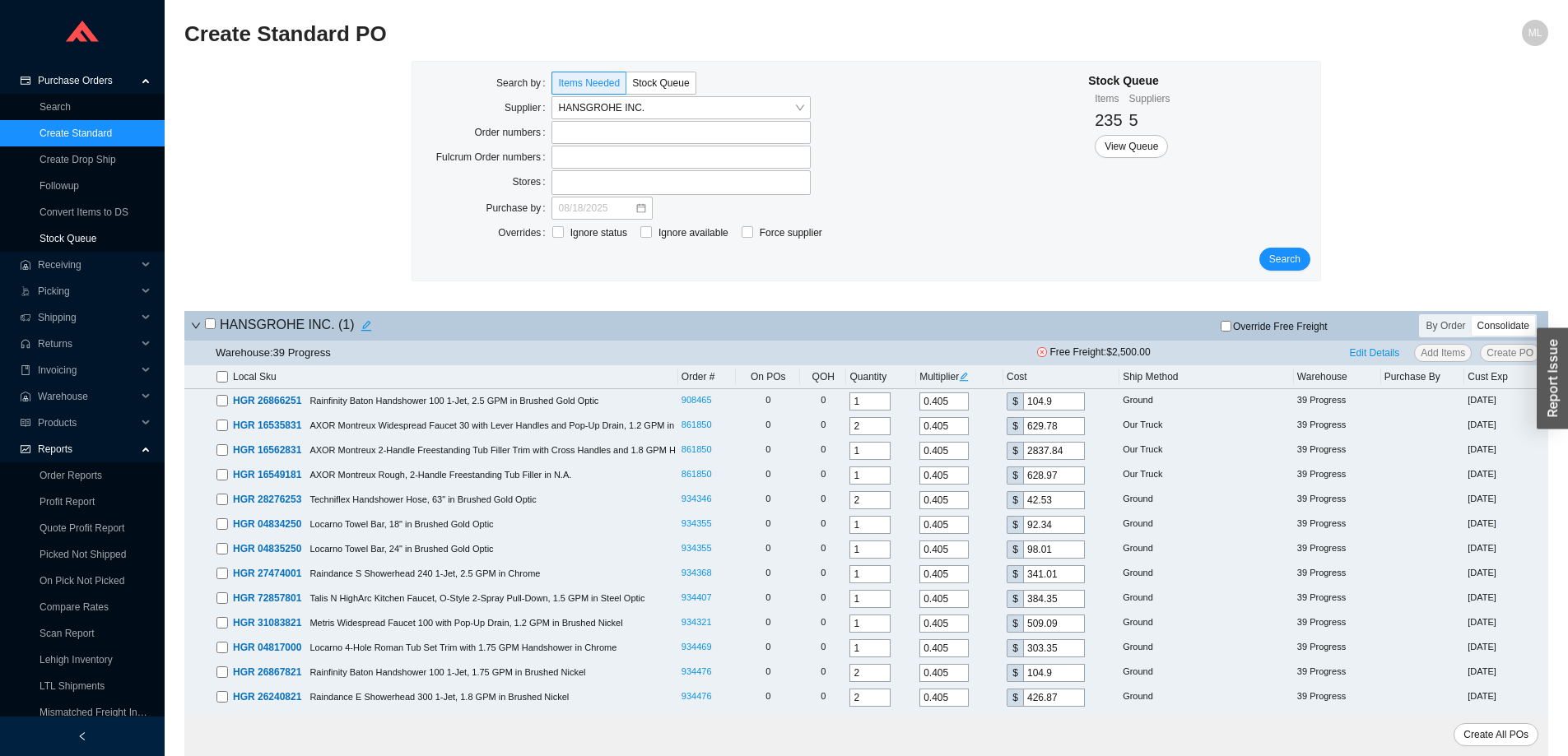
click at [76, 235] on link "Stock Queue" at bounding box center [68, 239] width 56 height 12
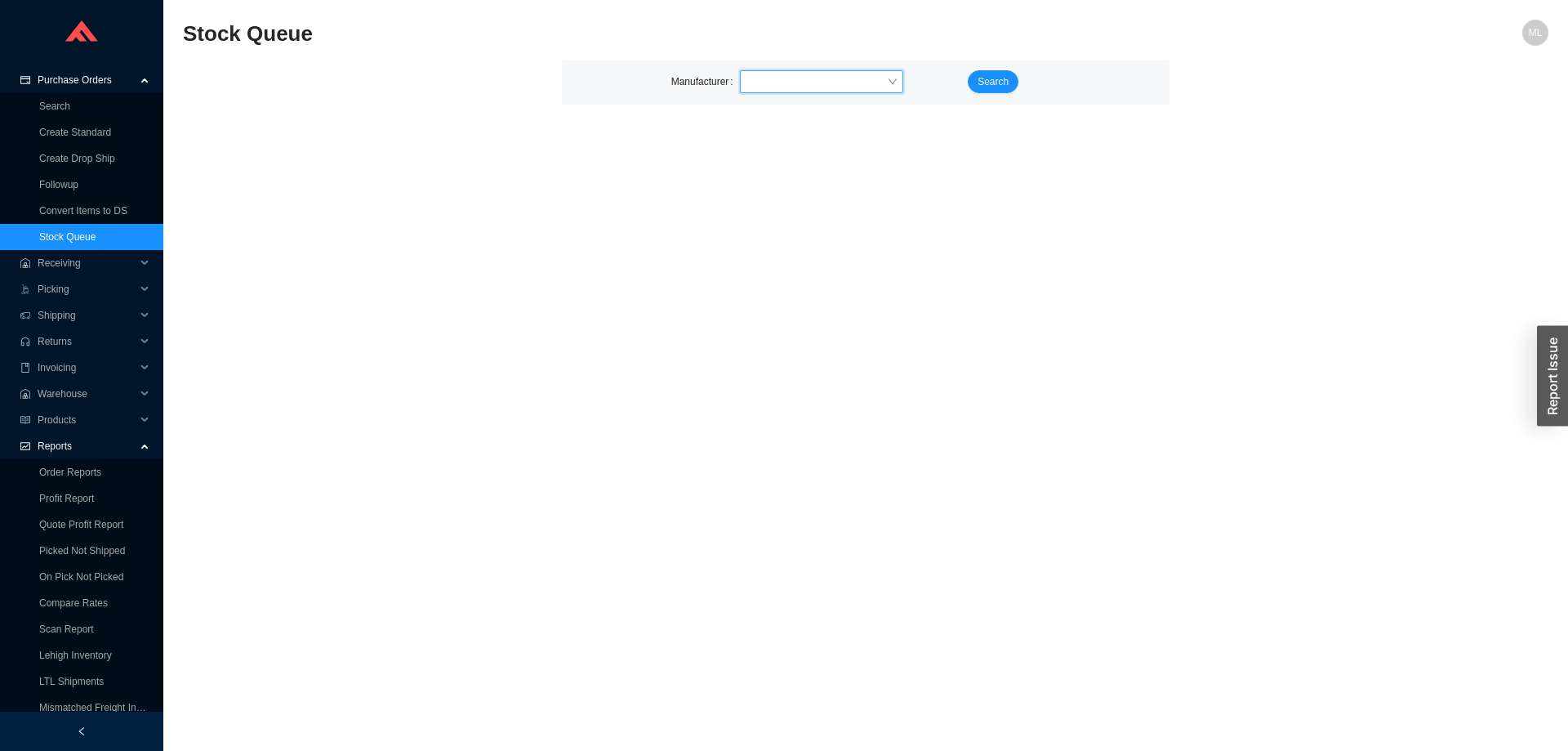
click at [784, 77] on input "search" at bounding box center [817, 82] width 141 height 21
type input "hansg"
click at [771, 113] on div "Hansgrohe" at bounding box center [822, 111] width 150 height 14
click at [991, 78] on span "Search" at bounding box center [994, 81] width 31 height 16
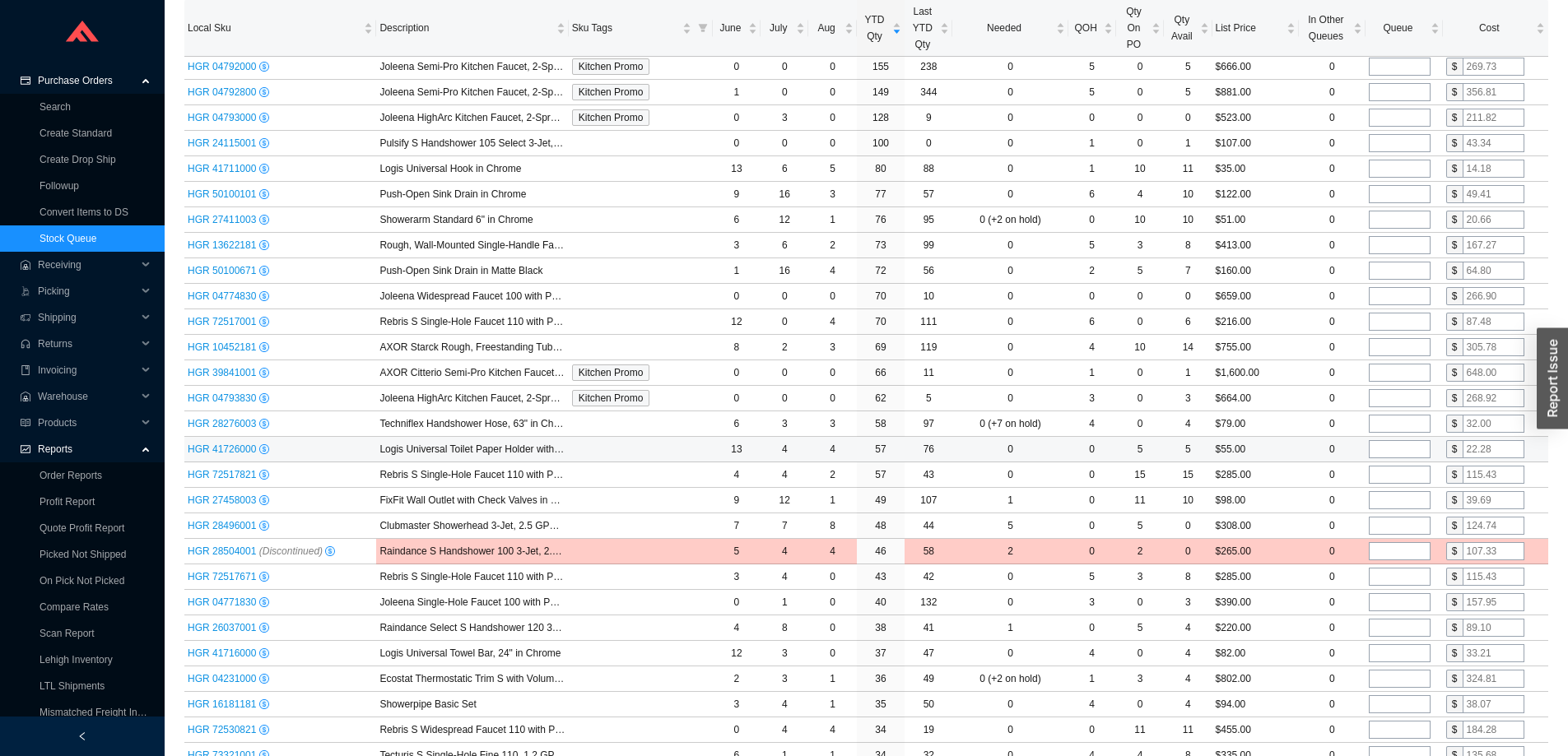
scroll to position [411, 0]
